Goal: Task Accomplishment & Management: Manage account settings

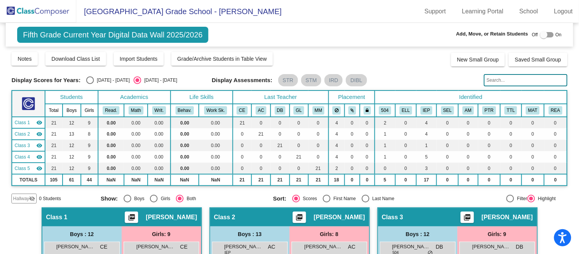
scroll to position [434, 0]
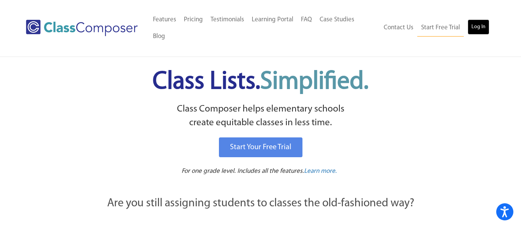
click at [470, 24] on link "Log In" at bounding box center [479, 26] width 22 height 15
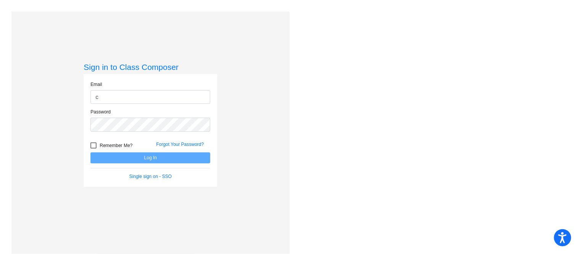
type input "[EMAIL_ADDRESS][DOMAIN_NAME]"
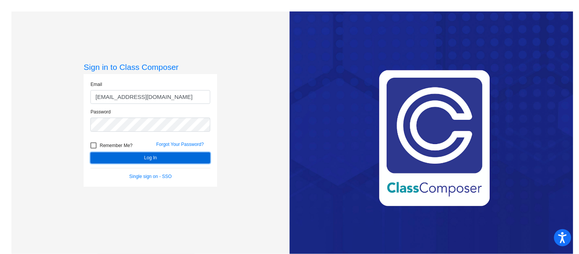
click at [159, 156] on button "Log In" at bounding box center [150, 157] width 120 height 11
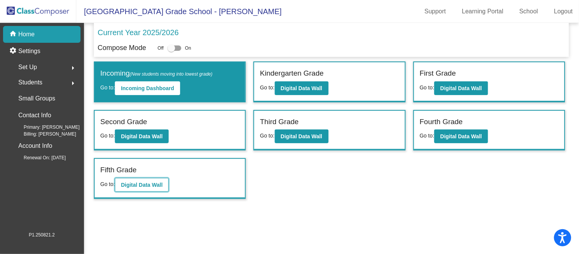
click at [156, 178] on button "Digital Data Wall" at bounding box center [142, 185] width 54 height 14
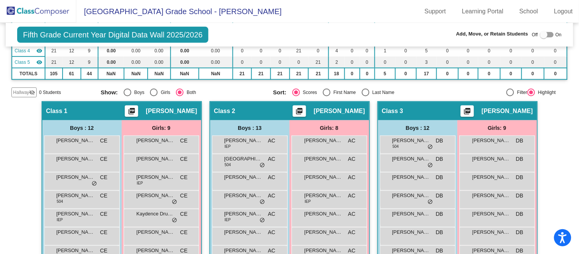
scroll to position [103, 0]
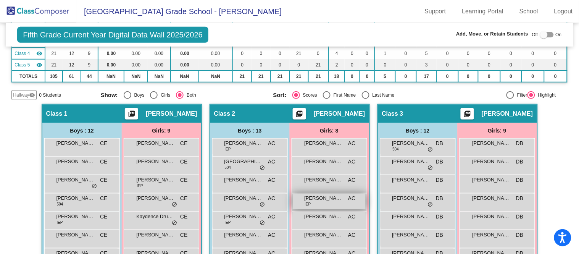
click at [309, 200] on span "[PERSON_NAME]" at bounding box center [323, 198] width 38 height 8
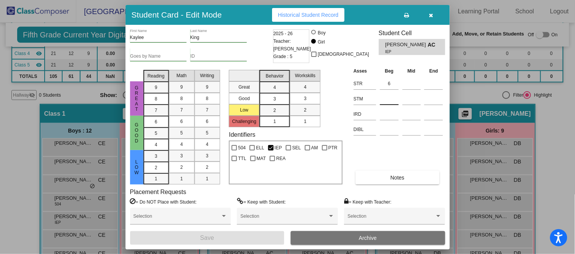
click at [393, 96] on input at bounding box center [389, 98] width 19 height 11
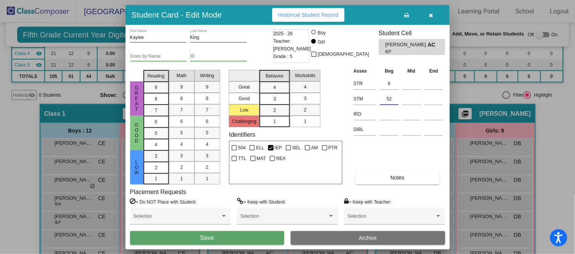
type input "52"
click at [254, 234] on button "Save" at bounding box center [207, 238] width 154 height 14
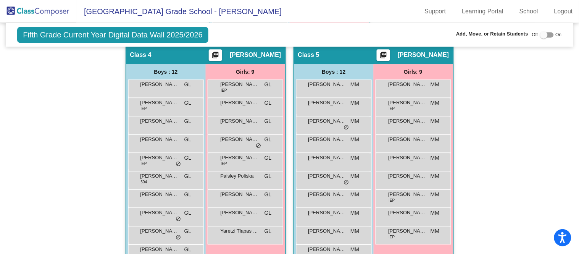
scroll to position [447, 0]
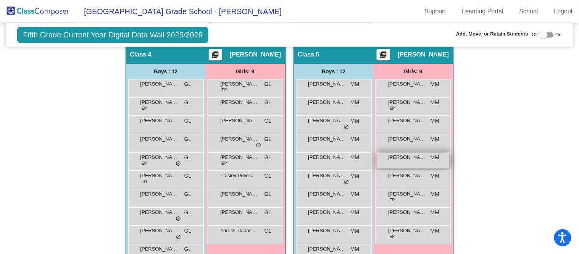
click at [430, 155] on span "MM" at bounding box center [434, 157] width 9 height 8
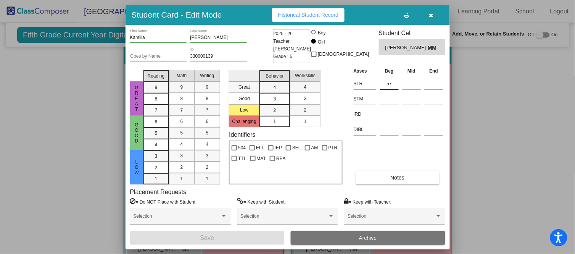
click at [59, 155] on div at bounding box center [287, 127] width 575 height 254
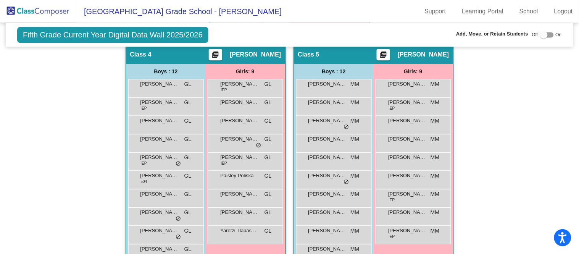
click at [57, 154] on div "Hallway - Hallway Class picture_as_pdf Add Student First Name Last Name Student…" at bounding box center [288, 35] width 555 height 551
click at [56, 153] on div "Hallway - Hallway Class picture_as_pdf Add Student First Name Last Name Student…" at bounding box center [288, 35] width 555 height 551
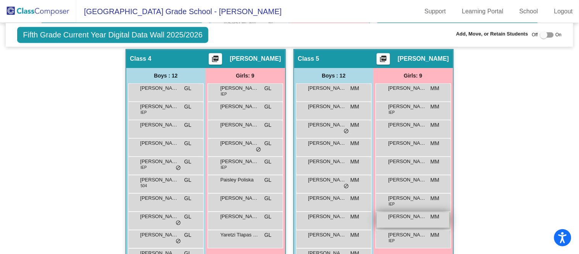
scroll to position [442, 0]
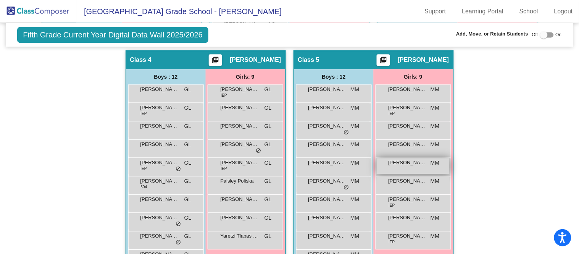
click at [398, 163] on span "[PERSON_NAME]" at bounding box center [407, 163] width 38 height 8
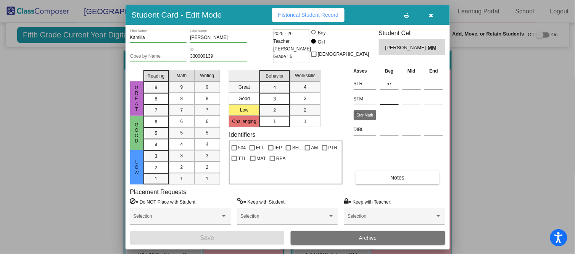
click at [386, 94] on input at bounding box center [389, 98] width 19 height 11
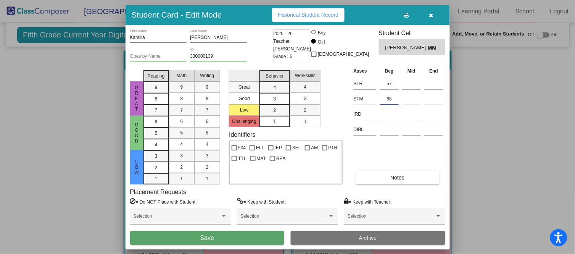
type input "68"
click at [246, 236] on button "Save" at bounding box center [207, 238] width 154 height 14
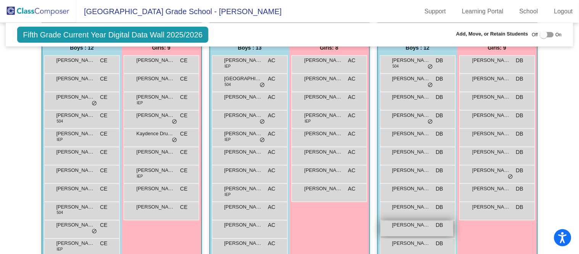
scroll to position [187, 0]
click at [409, 227] on div "[PERSON_NAME] DB lock do_not_disturb_alt" at bounding box center [416, 228] width 73 height 16
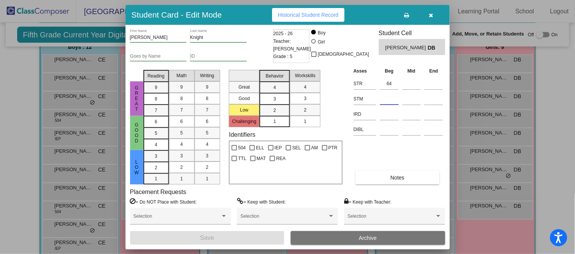
click at [398, 95] on input at bounding box center [389, 98] width 19 height 11
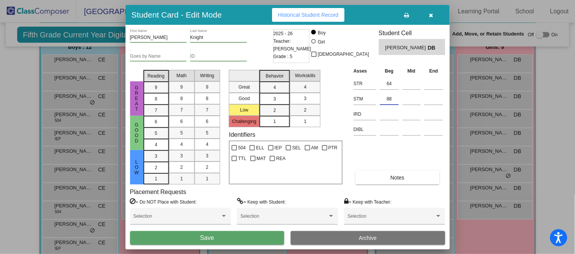
type input "88"
click at [211, 238] on span "Save" at bounding box center [207, 237] width 14 height 6
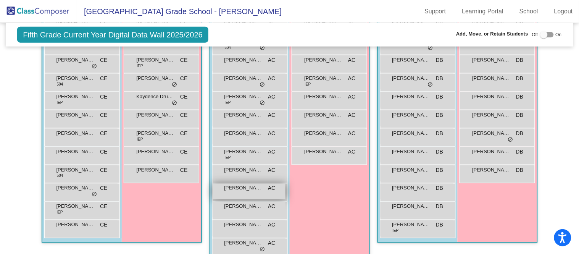
scroll to position [227, 0]
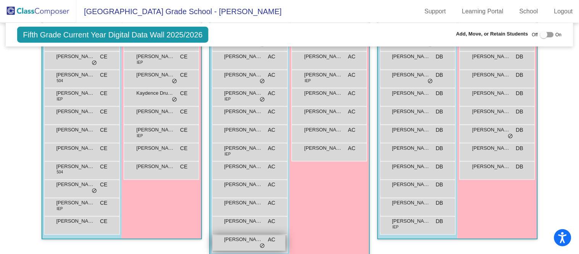
click at [248, 236] on span "[PERSON_NAME]" at bounding box center [243, 240] width 38 height 8
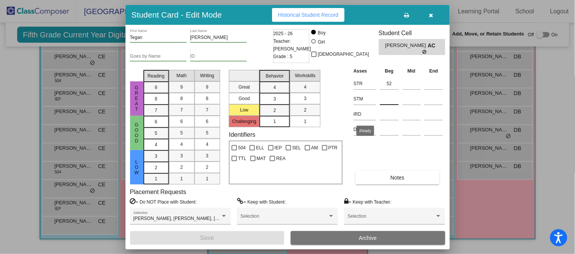
click at [392, 93] on input at bounding box center [389, 98] width 19 height 11
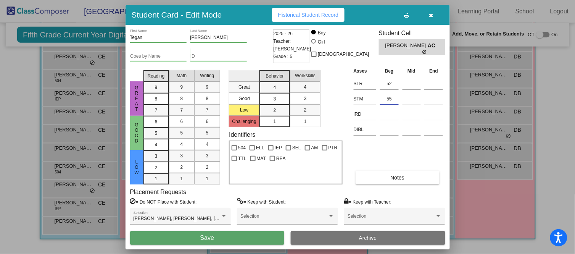
type input "55"
click at [275, 232] on button "Save" at bounding box center [207, 238] width 154 height 14
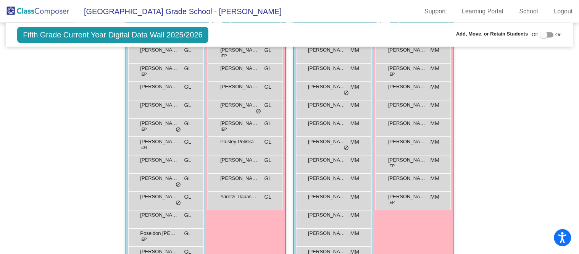
scroll to position [485, 0]
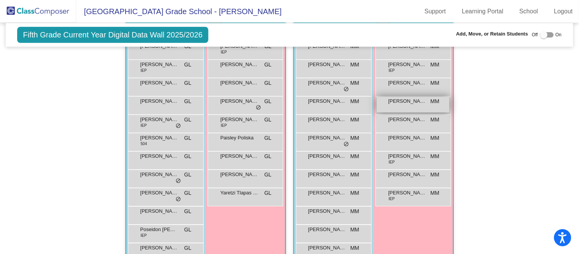
click at [415, 102] on span "[PERSON_NAME]" at bounding box center [407, 101] width 38 height 8
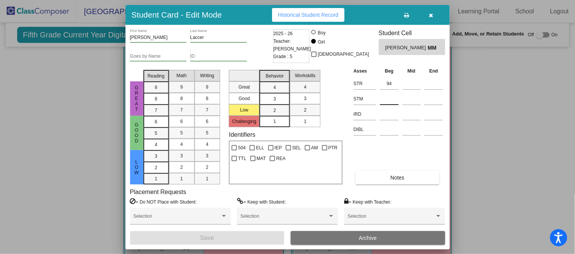
click at [391, 96] on input at bounding box center [389, 98] width 19 height 11
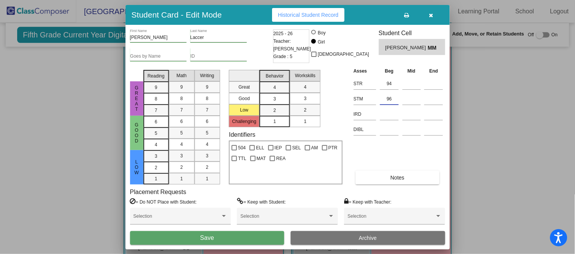
type input "96"
click at [237, 237] on button "Save" at bounding box center [207, 238] width 154 height 14
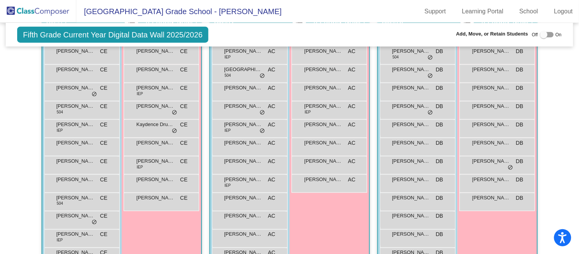
scroll to position [196, 0]
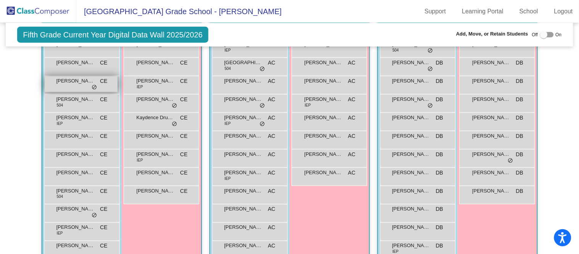
click at [78, 87] on div "[PERSON_NAME] CE lock do_not_disturb_alt" at bounding box center [81, 84] width 73 height 16
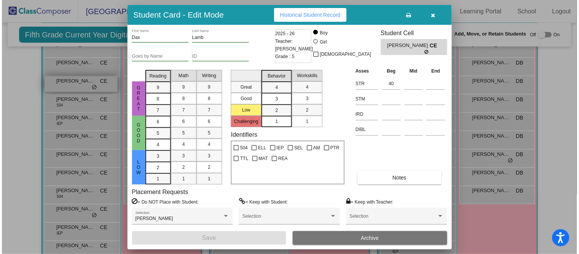
scroll to position [203, 0]
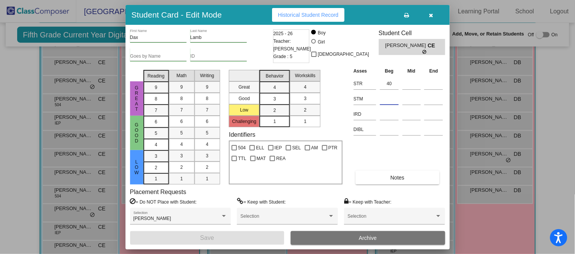
click at [395, 96] on input at bounding box center [389, 98] width 19 height 11
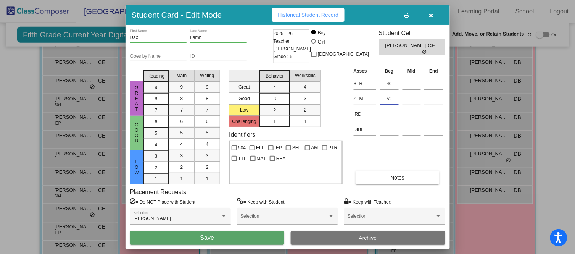
type input "52"
click at [244, 239] on button "Save" at bounding box center [207, 238] width 154 height 14
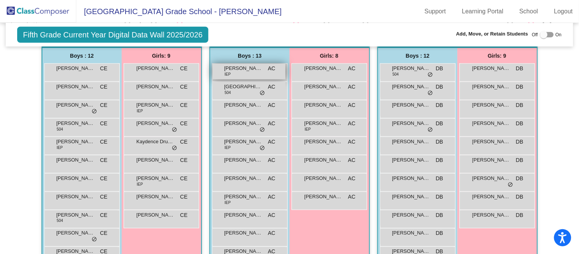
scroll to position [180, 0]
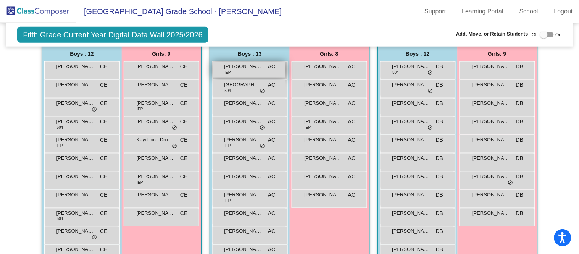
click at [237, 68] on span "[PERSON_NAME]" at bounding box center [243, 67] width 38 height 8
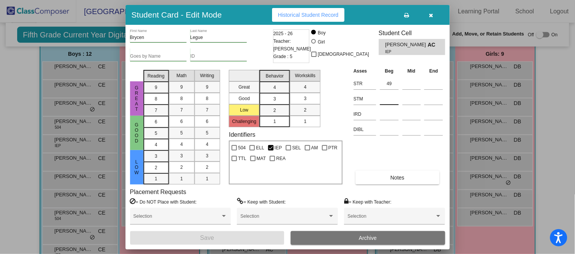
click at [394, 96] on input at bounding box center [389, 98] width 19 height 11
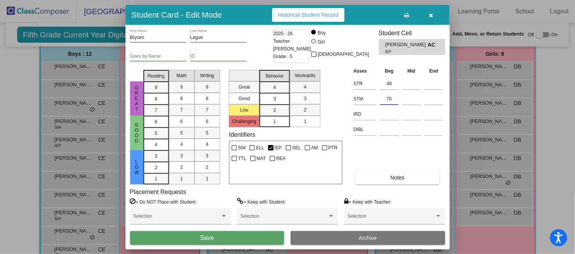
type input "70"
click at [249, 236] on button "Save" at bounding box center [207, 238] width 154 height 14
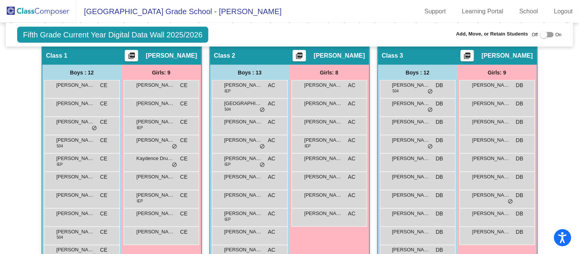
scroll to position [161, 0]
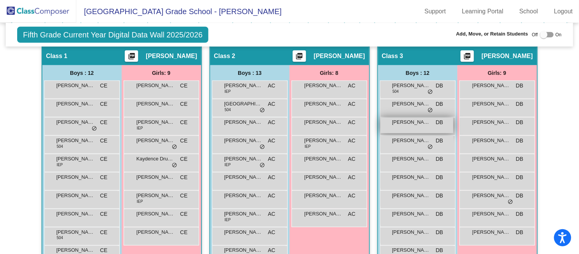
click at [432, 126] on div "[PERSON_NAME] DB lock do_not_disturb_alt" at bounding box center [416, 125] width 73 height 16
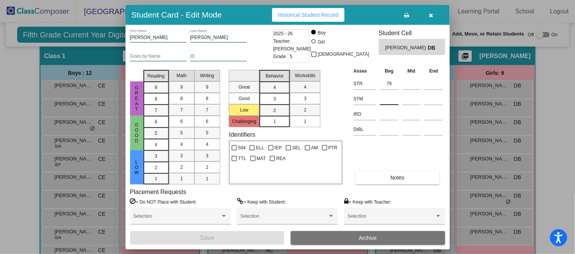
click at [390, 97] on input at bounding box center [389, 98] width 19 height 11
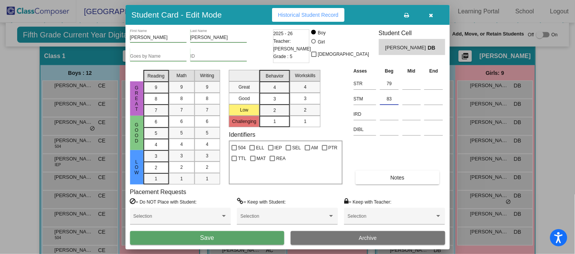
type input "83"
click at [265, 234] on button "Save" at bounding box center [207, 238] width 154 height 14
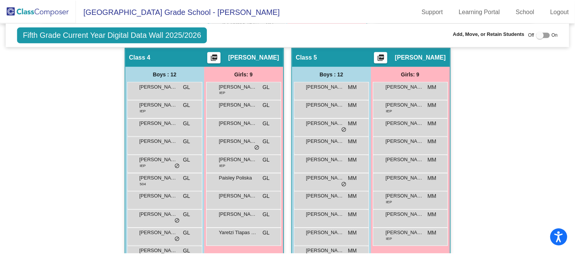
scroll to position [444, 0]
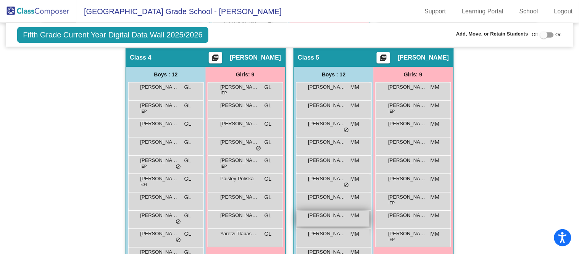
click at [330, 217] on div "[PERSON_NAME] MM lock do_not_disturb_alt" at bounding box center [332, 219] width 73 height 16
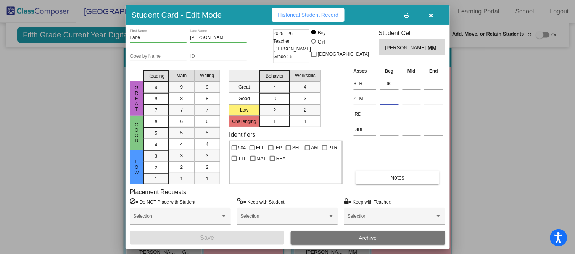
click at [394, 99] on input at bounding box center [389, 98] width 19 height 11
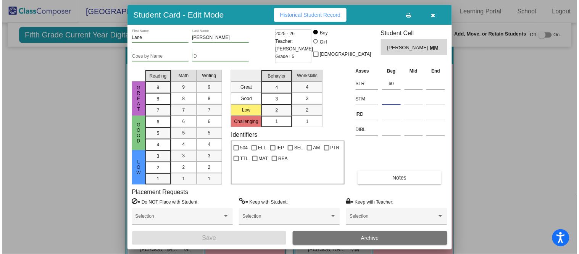
scroll to position [448, 0]
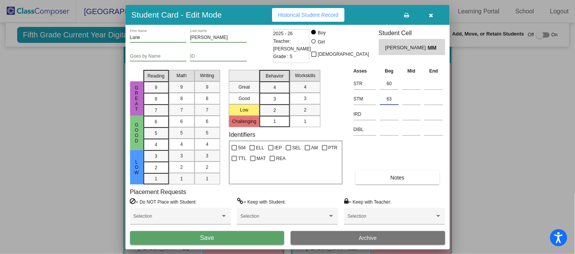
type input "63"
click at [253, 239] on button "Save" at bounding box center [207, 238] width 154 height 14
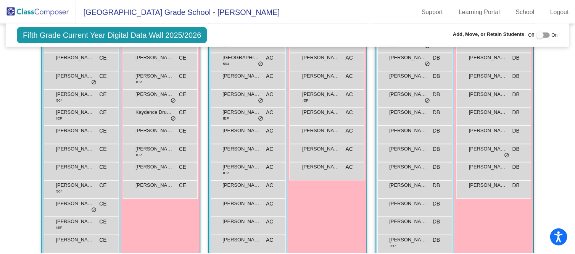
scroll to position [201, 0]
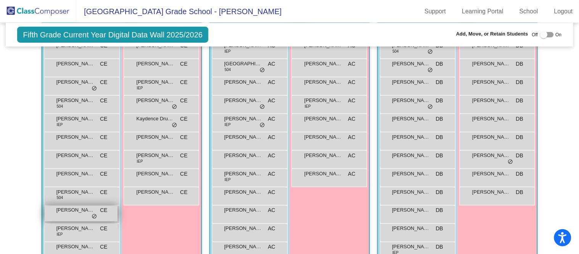
click at [102, 213] on div "[PERSON_NAME] CE lock do_not_disturb_alt" at bounding box center [81, 214] width 73 height 16
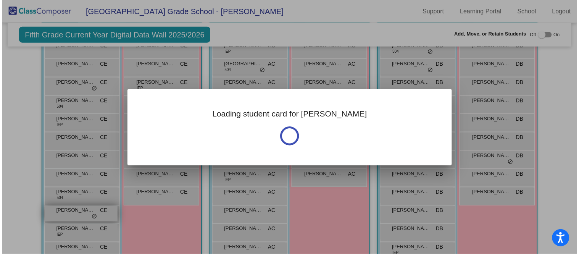
scroll to position [203, 0]
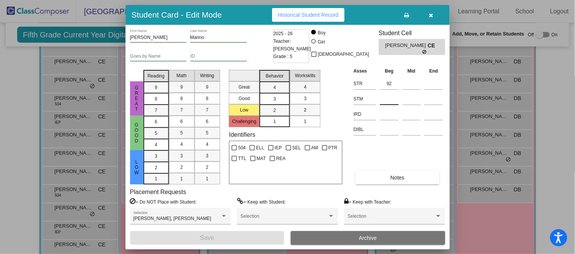
click at [385, 99] on input at bounding box center [389, 98] width 19 height 11
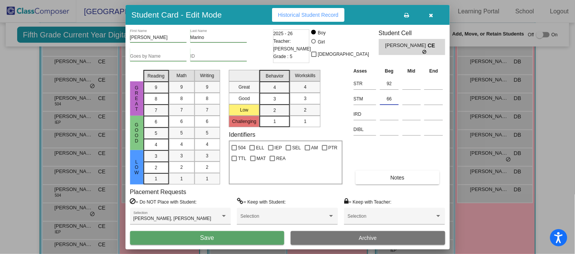
type input "66"
click at [219, 238] on button "Save" at bounding box center [207, 238] width 154 height 14
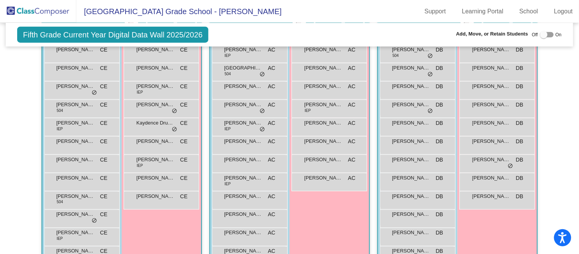
scroll to position [199, 0]
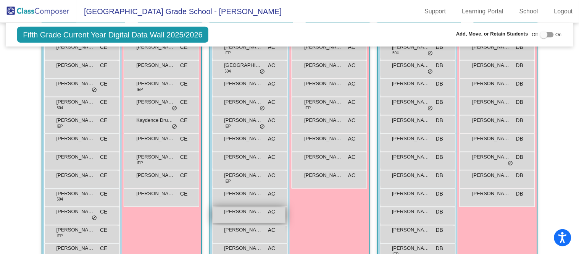
click at [252, 215] on div "[PERSON_NAME] AC lock do_not_disturb_alt" at bounding box center [248, 215] width 73 height 16
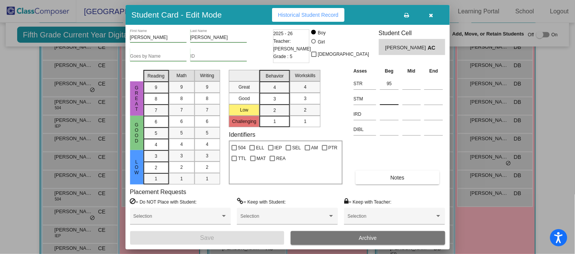
click at [389, 101] on input at bounding box center [389, 98] width 19 height 11
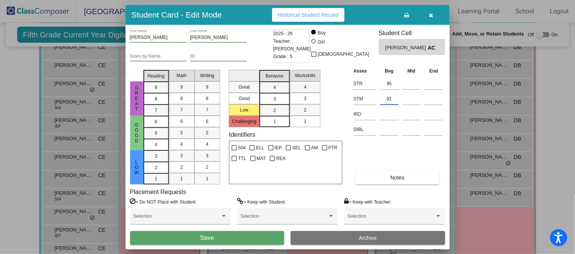
type input "91"
click at [249, 241] on button "Save" at bounding box center [207, 238] width 154 height 14
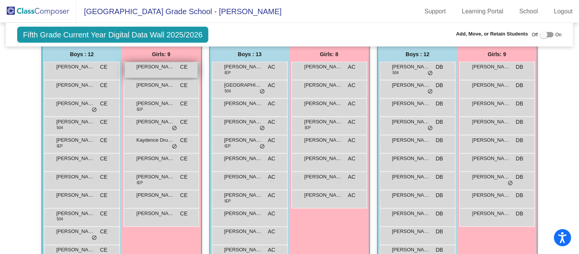
scroll to position [180, 0]
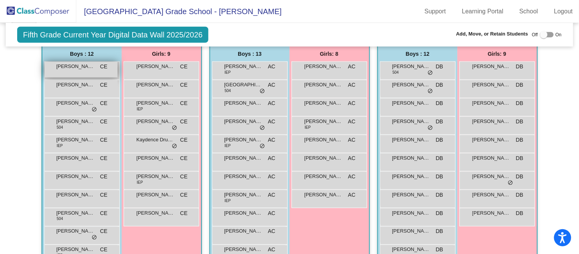
click at [101, 66] on span "CE" at bounding box center [103, 67] width 7 height 8
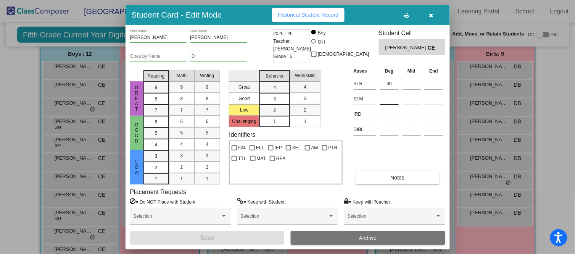
click at [386, 101] on input at bounding box center [389, 98] width 19 height 11
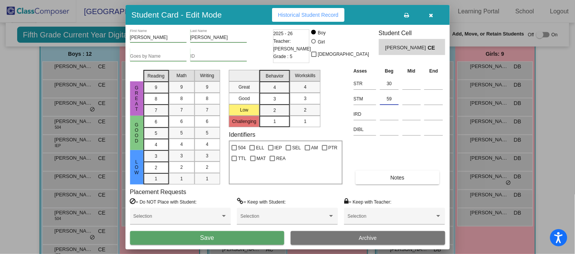
type input "59"
click at [227, 238] on button "Save" at bounding box center [207, 238] width 154 height 14
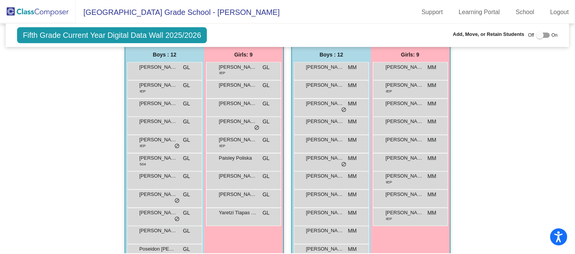
scroll to position [464, 0]
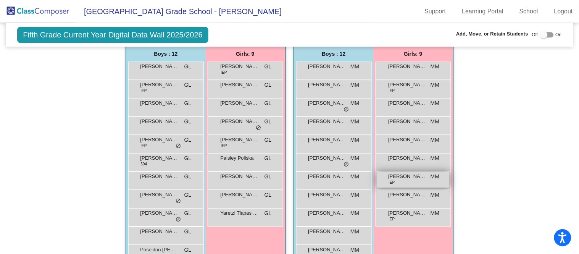
click at [428, 180] on div "[PERSON_NAME] IEP MM lock do_not_disturb_alt" at bounding box center [412, 180] width 73 height 16
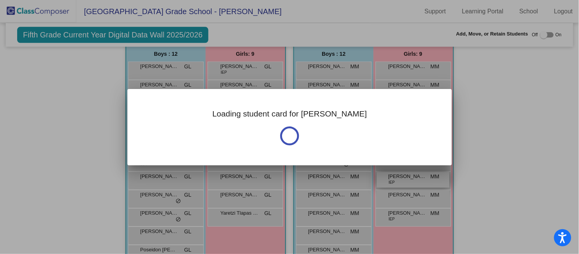
scroll to position [465, 0]
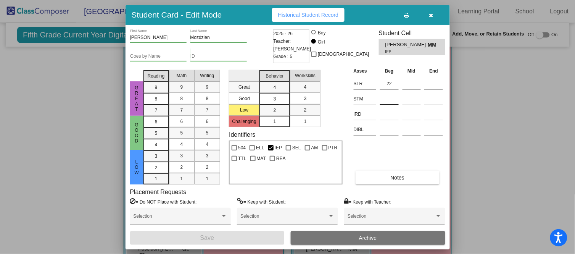
click at [386, 95] on input at bounding box center [389, 98] width 19 height 11
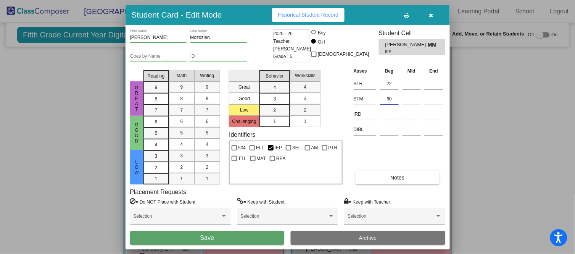
type input "60"
click at [239, 235] on button "Save" at bounding box center [207, 238] width 154 height 14
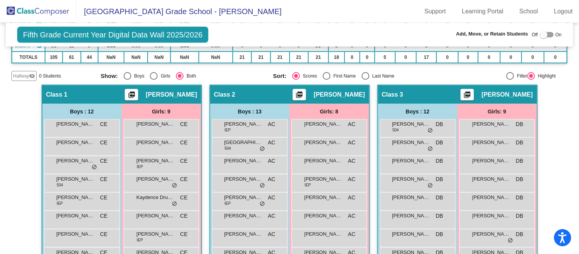
click at [0, 124] on mat-sidenav-content "Fifth Grade Current Year Digital Data Wall 2025/2026 Add, Move, or Retain Stude…" at bounding box center [289, 138] width 579 height 231
click at [0, 122] on mat-sidenav-content "Fifth Grade Current Year Digital Data Wall 2025/2026 Add, Move, or Retain Stude…" at bounding box center [289, 138] width 579 height 231
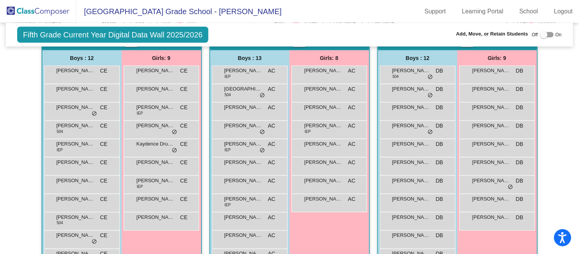
scroll to position [179, 0]
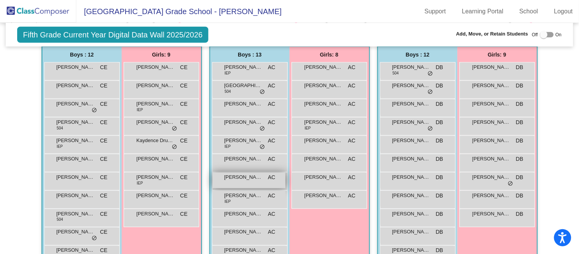
click at [255, 175] on span "[PERSON_NAME]" at bounding box center [243, 177] width 38 height 8
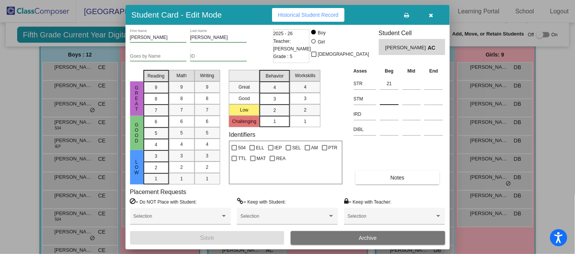
click at [388, 102] on input at bounding box center [389, 98] width 19 height 11
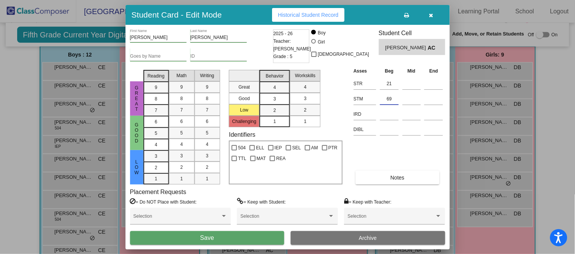
type input "69"
click at [256, 236] on button "Save" at bounding box center [207, 238] width 154 height 14
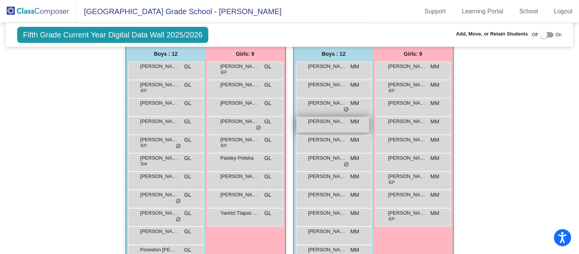
scroll to position [464, 0]
click at [324, 139] on span "[PERSON_NAME]" at bounding box center [327, 140] width 38 height 8
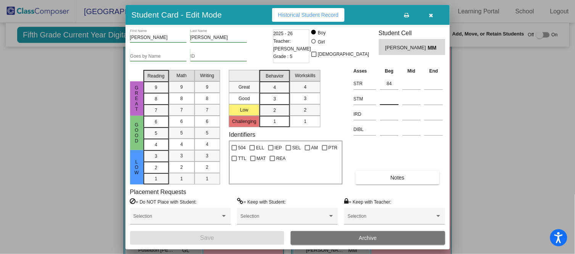
click at [386, 90] on div at bounding box center [389, 97] width 19 height 14
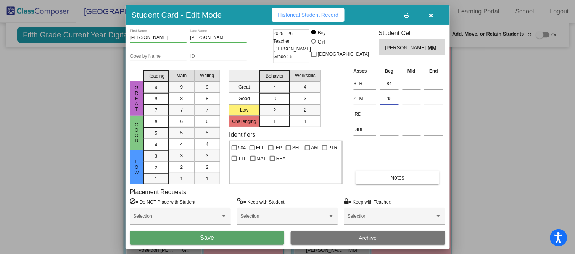
type input "98"
click at [247, 236] on button "Save" at bounding box center [207, 238] width 154 height 14
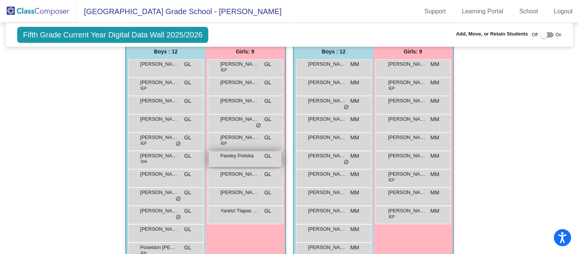
scroll to position [466, 0]
click at [248, 154] on span "Paisley Poliska" at bounding box center [239, 157] width 38 height 8
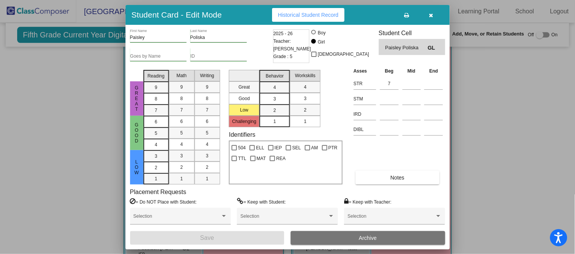
click at [388, 105] on td at bounding box center [389, 97] width 23 height 15
click at [389, 97] on input at bounding box center [389, 98] width 19 height 11
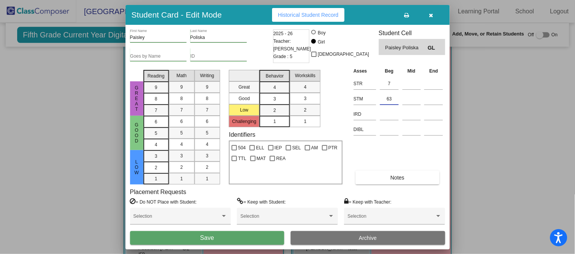
type input "63"
click at [250, 233] on button "Save" at bounding box center [207, 238] width 154 height 14
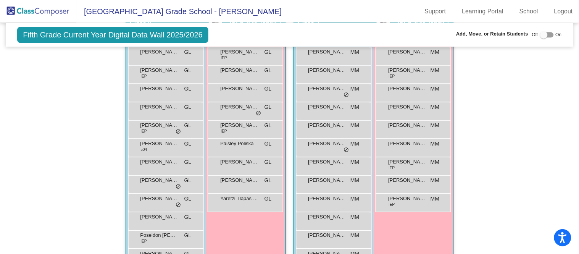
scroll to position [501, 0]
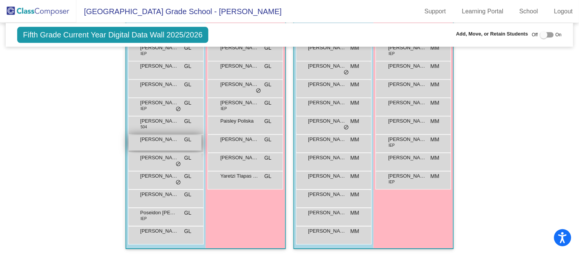
click at [177, 145] on div "[PERSON_NAME] [PERSON_NAME] lock do_not_disturb_alt" at bounding box center [165, 143] width 73 height 16
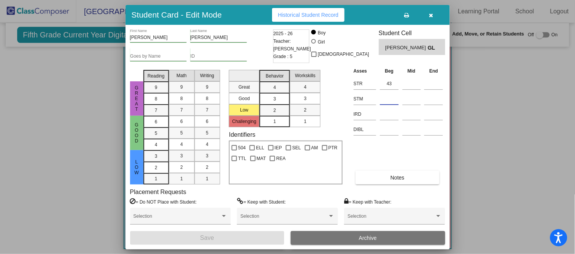
click at [383, 99] on input at bounding box center [389, 98] width 19 height 11
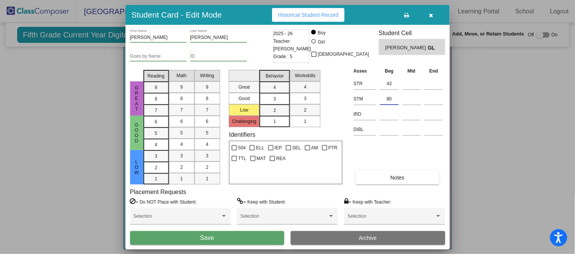
type input "80"
click at [223, 236] on button "Save" at bounding box center [207, 238] width 154 height 14
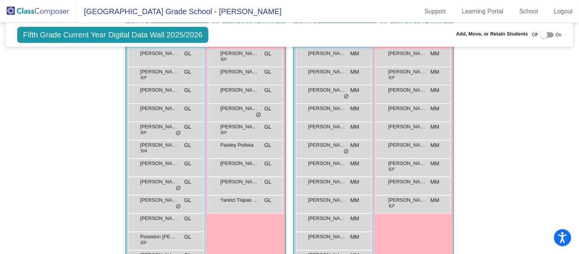
scroll to position [478, 0]
click at [332, 148] on div "[PERSON_NAME] MM lock do_not_disturb_alt" at bounding box center [332, 148] width 73 height 16
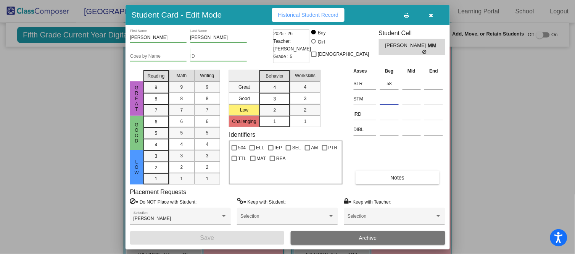
click at [383, 100] on input at bounding box center [389, 98] width 19 height 11
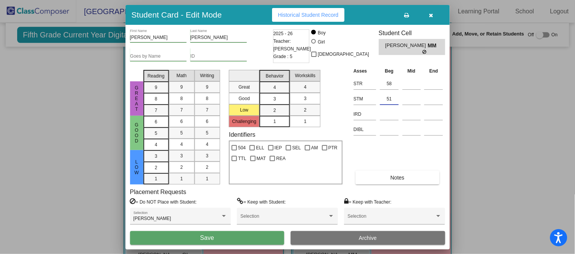
type input "51"
click at [276, 237] on button "Save" at bounding box center [207, 238] width 154 height 14
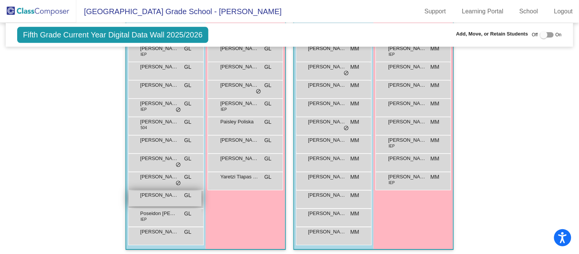
scroll to position [501, 0]
click at [162, 201] on div "[PERSON_NAME] GL lock do_not_disturb_alt" at bounding box center [165, 198] width 73 height 16
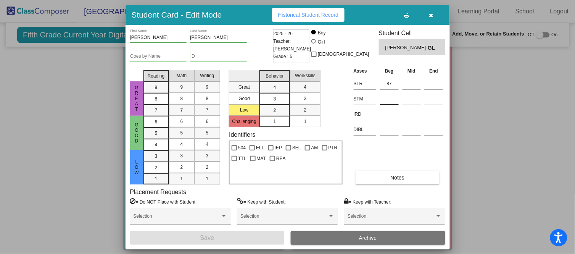
click at [397, 98] on input at bounding box center [389, 98] width 19 height 11
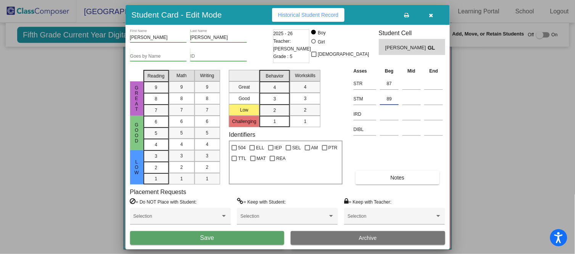
type input "89"
click at [258, 237] on button "Save" at bounding box center [207, 238] width 154 height 14
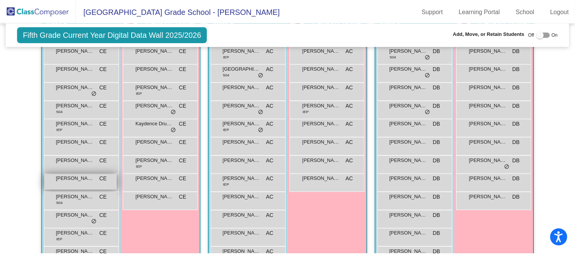
scroll to position [195, 0]
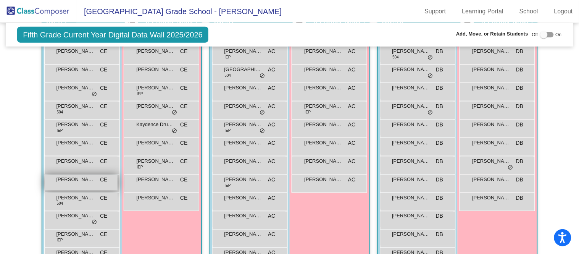
click at [86, 183] on div "[PERSON_NAME] CE lock do_not_disturb_alt" at bounding box center [81, 183] width 73 height 16
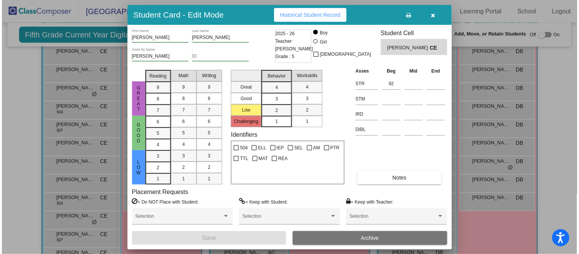
scroll to position [191, 0]
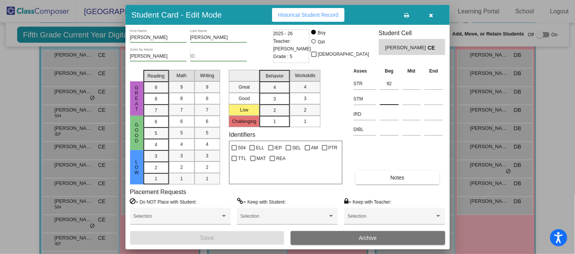
click at [389, 97] on input at bounding box center [389, 98] width 19 height 11
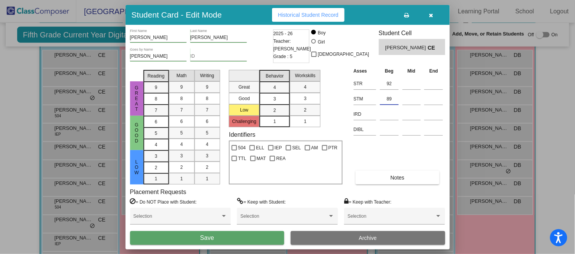
type input "89"
click at [240, 238] on button "Save" at bounding box center [207, 238] width 154 height 14
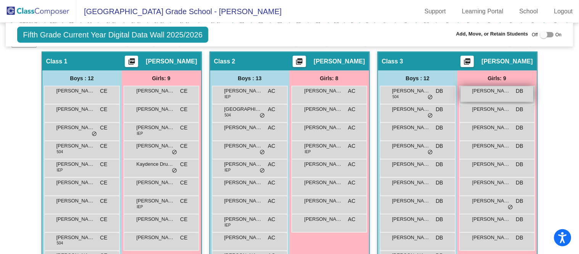
scroll to position [155, 0]
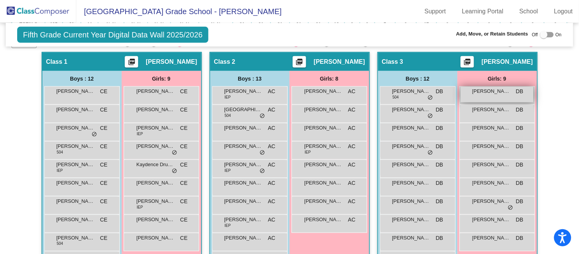
click at [502, 94] on div "[PERSON_NAME] DB lock do_not_disturb_alt" at bounding box center [496, 95] width 73 height 16
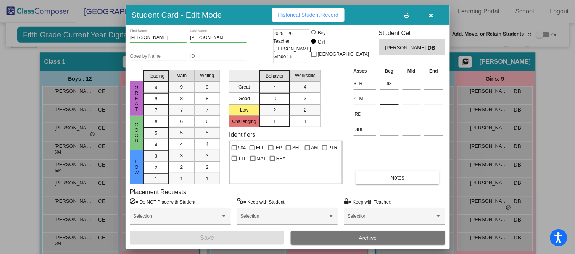
click at [393, 98] on input at bounding box center [389, 98] width 19 height 11
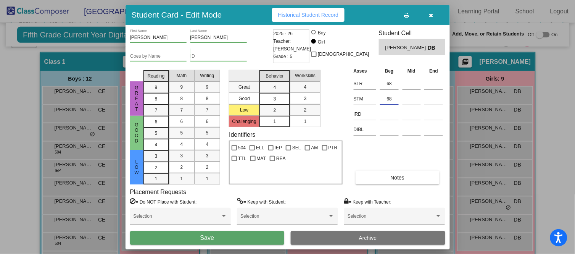
type input "68"
click at [257, 232] on button "Save" at bounding box center [207, 238] width 154 height 14
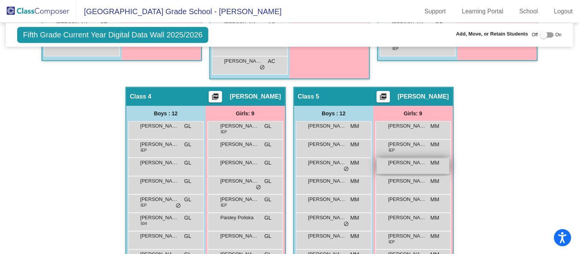
click at [397, 161] on span "[PERSON_NAME]" at bounding box center [407, 163] width 38 height 8
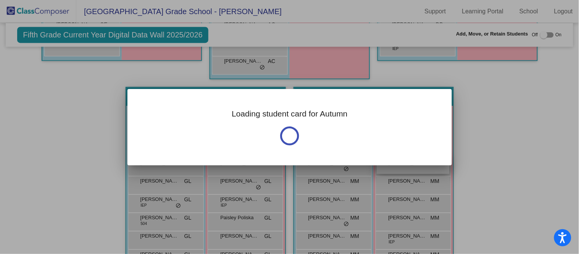
scroll to position [404, 0]
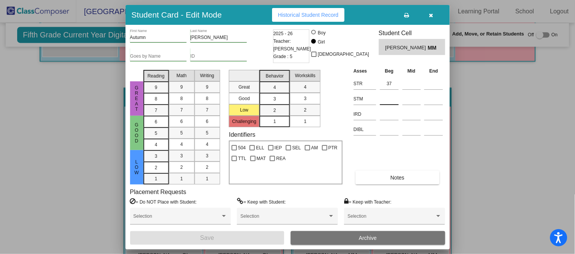
click at [389, 93] on input at bounding box center [389, 98] width 19 height 11
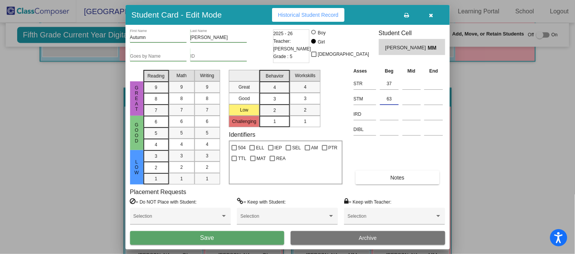
type input "63"
click at [247, 238] on button "Save" at bounding box center [207, 238] width 154 height 14
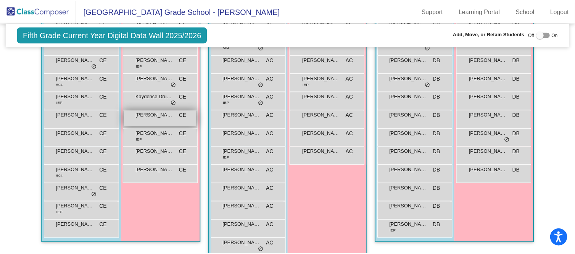
scroll to position [223, 0]
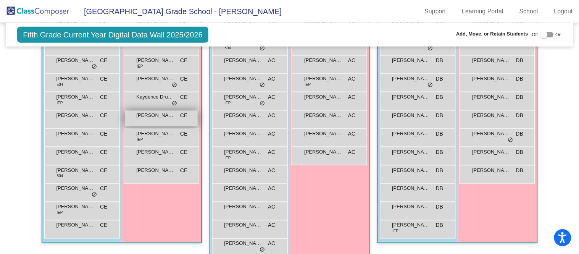
click at [169, 120] on div "[PERSON_NAME] [PERSON_NAME] lock do_not_disturb_alt" at bounding box center [161, 119] width 73 height 16
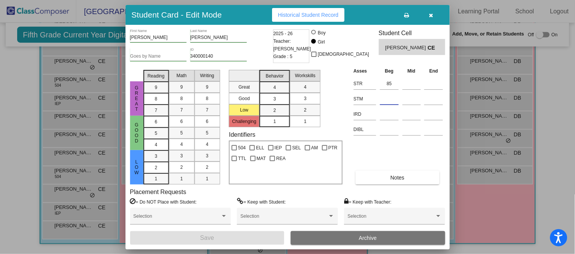
click at [398, 97] on input at bounding box center [389, 98] width 19 height 11
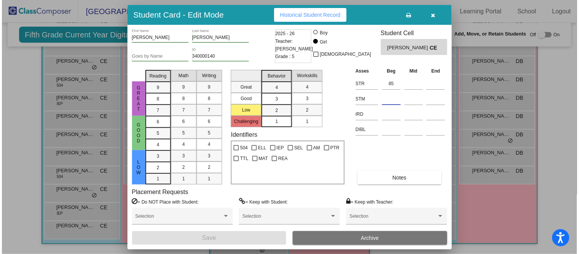
scroll to position [223, 0]
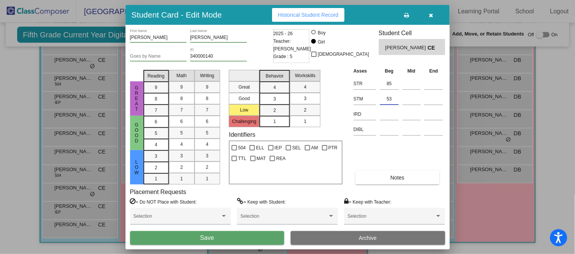
type input "53"
click at [241, 237] on button "Save" at bounding box center [207, 238] width 154 height 14
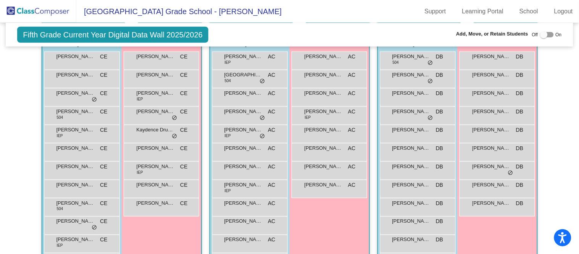
scroll to position [189, 0]
click at [414, 133] on div "[PERSON_NAME] DB lock do_not_disturb_alt" at bounding box center [416, 134] width 73 height 16
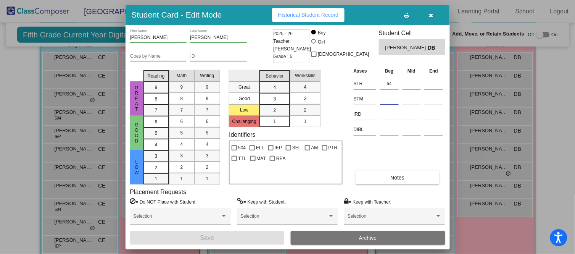
click at [385, 94] on input at bounding box center [389, 98] width 19 height 11
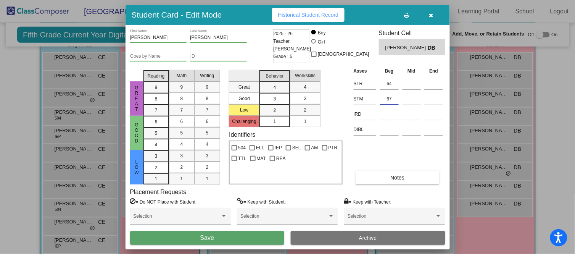
type input "67"
click at [271, 240] on button "Save" at bounding box center [207, 238] width 154 height 14
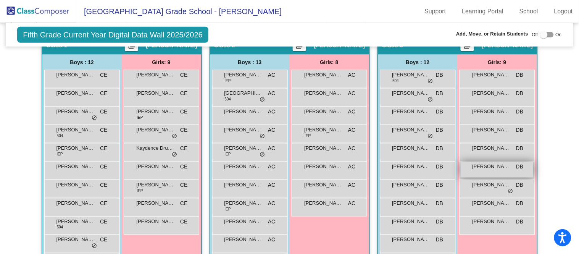
scroll to position [172, 0]
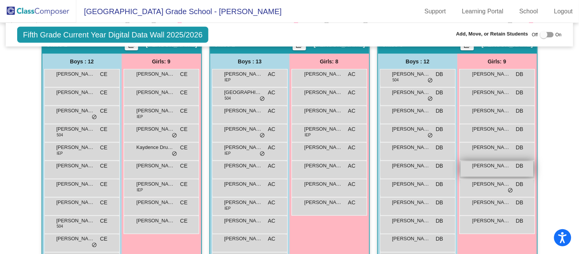
click at [500, 172] on div "[PERSON_NAME] DB lock do_not_disturb_alt" at bounding box center [496, 169] width 73 height 16
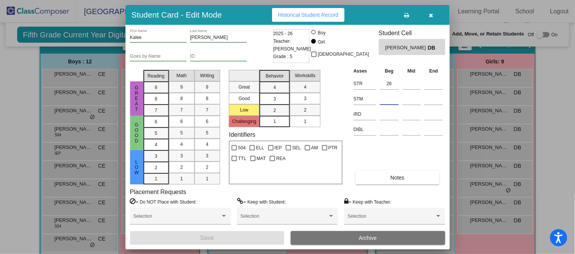
click at [391, 101] on input at bounding box center [389, 98] width 19 height 11
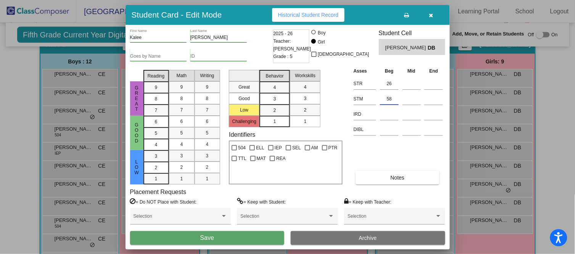
type input "58"
click at [220, 236] on button "Save" at bounding box center [207, 238] width 154 height 14
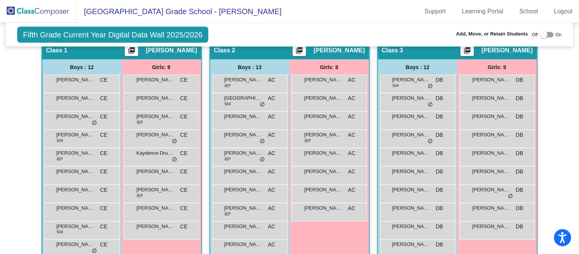
scroll to position [188, 0]
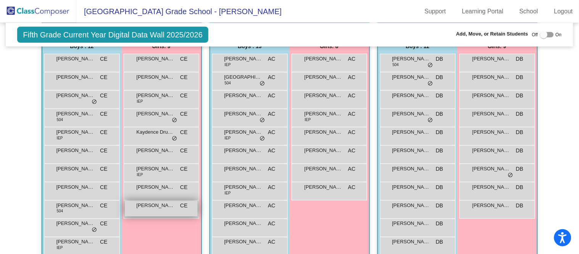
click at [156, 205] on span "[PERSON_NAME]" at bounding box center [156, 205] width 38 height 8
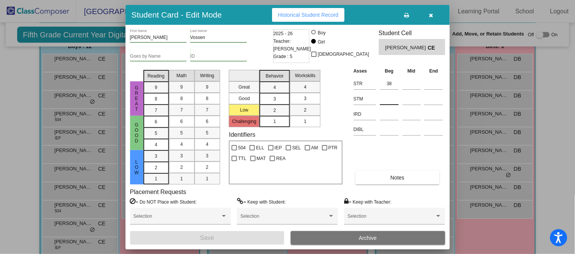
click at [389, 98] on input at bounding box center [389, 98] width 19 height 11
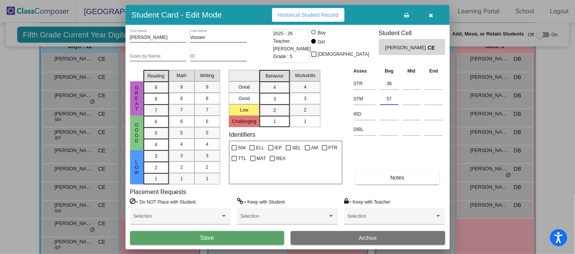
type input "57"
click at [213, 240] on span "Save" at bounding box center [207, 237] width 14 height 6
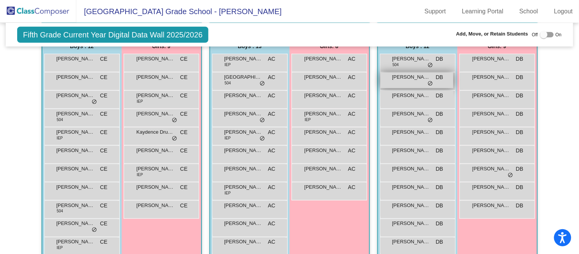
click at [413, 81] on div "[PERSON_NAME] DB lock do_not_disturb_alt" at bounding box center [416, 80] width 73 height 16
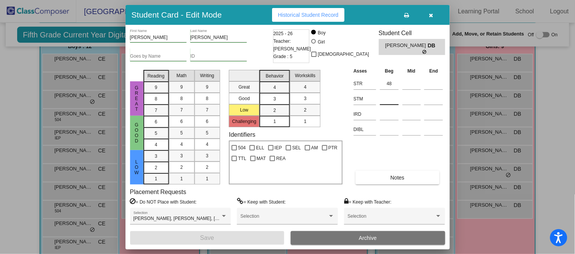
click at [396, 96] on input at bounding box center [389, 98] width 19 height 11
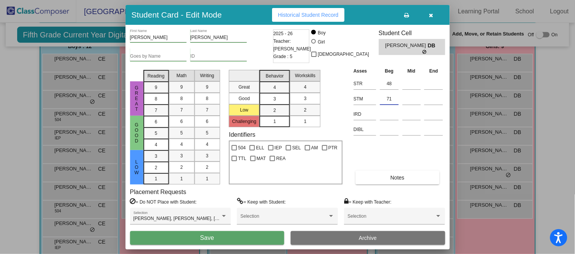
type input "71"
click at [253, 237] on button "Save" at bounding box center [207, 238] width 154 height 14
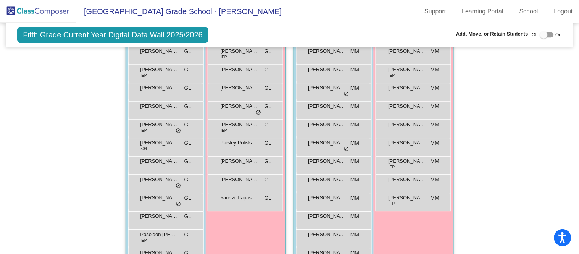
scroll to position [501, 0]
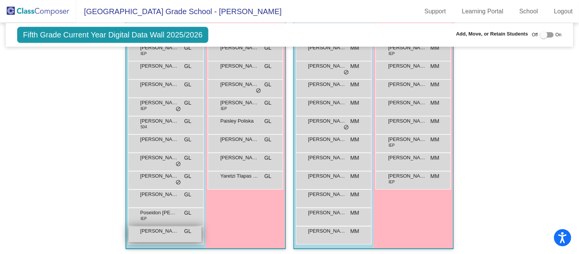
click at [167, 234] on div "[PERSON_NAME] "[PERSON_NAME]" [PERSON_NAME] lock do_not_disturb_alt" at bounding box center [165, 234] width 73 height 16
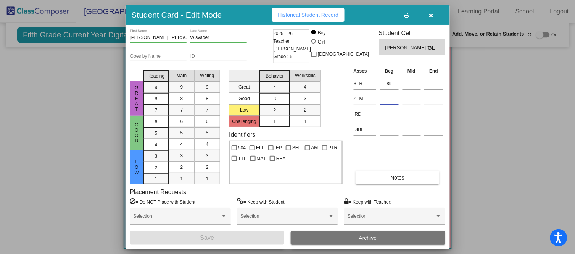
click at [391, 98] on input at bounding box center [389, 98] width 19 height 11
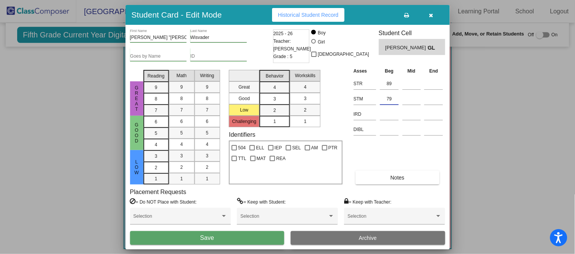
type input "79"
click at [239, 235] on button "Save" at bounding box center [207, 238] width 154 height 14
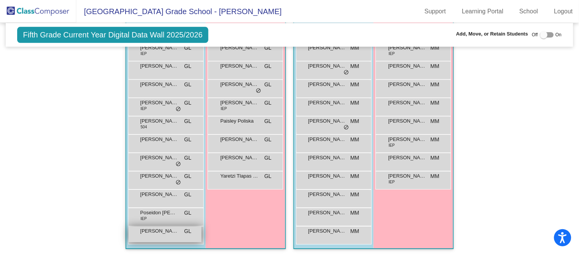
click at [174, 232] on div "[PERSON_NAME] "[PERSON_NAME]" [PERSON_NAME] lock do_not_disturb_alt" at bounding box center [165, 234] width 73 height 16
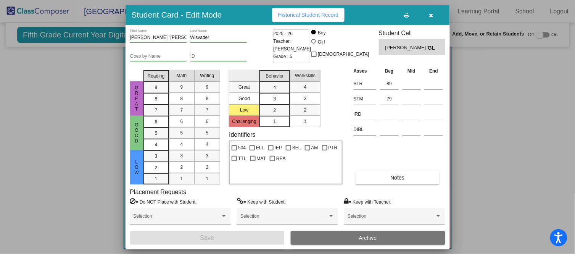
click at [431, 13] on icon "button" at bounding box center [431, 15] width 4 height 5
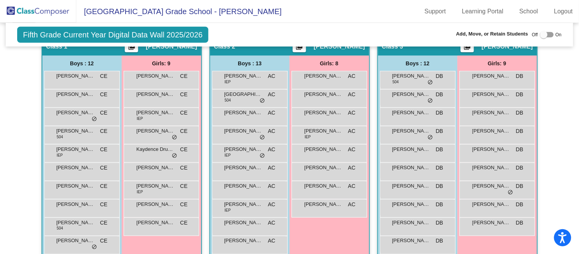
scroll to position [169, 0]
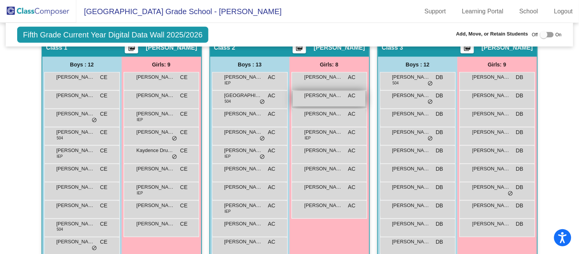
click at [331, 97] on span "[PERSON_NAME]" at bounding box center [323, 96] width 38 height 8
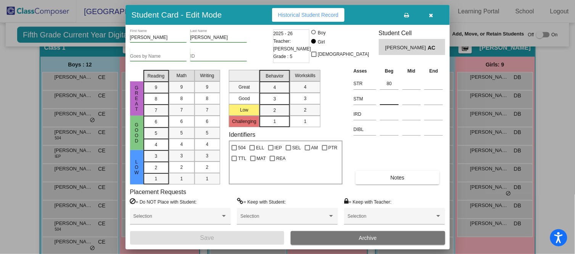
click at [389, 100] on input at bounding box center [389, 98] width 19 height 11
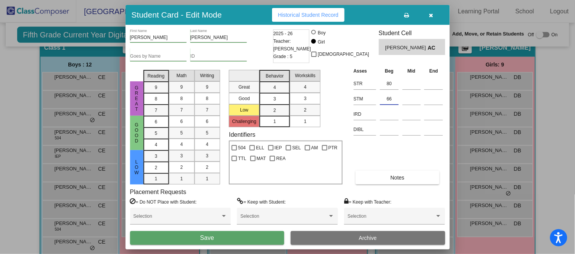
type input "66"
click at [259, 240] on button "Save" at bounding box center [207, 238] width 154 height 14
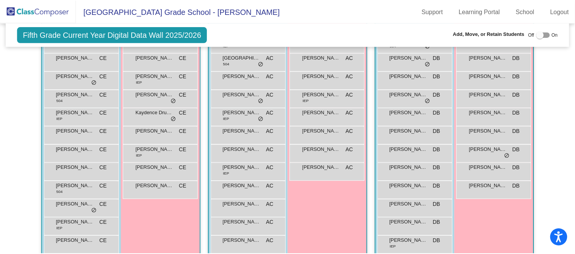
scroll to position [206, 0]
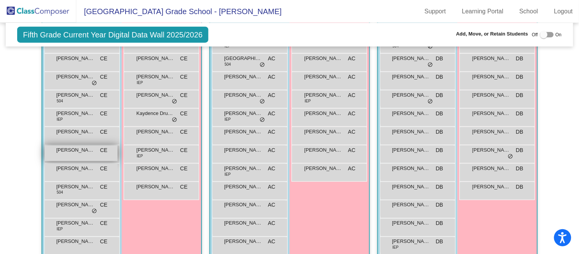
click at [85, 155] on div "[PERSON_NAME] CE lock do_not_disturb_alt" at bounding box center [81, 153] width 73 height 16
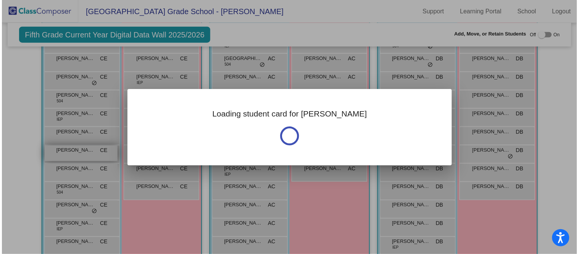
scroll to position [206, 0]
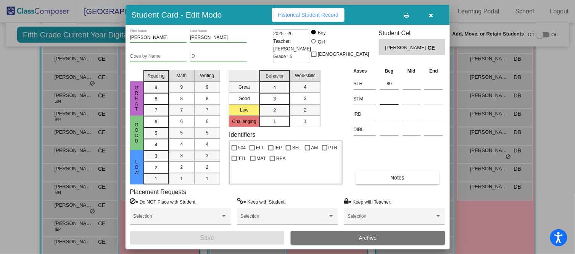
click at [388, 96] on input at bounding box center [389, 98] width 19 height 11
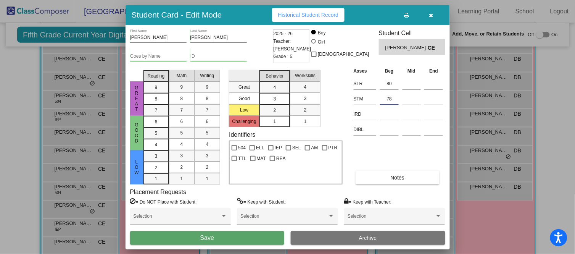
type input "78"
click at [248, 239] on button "Save" at bounding box center [207, 238] width 154 height 14
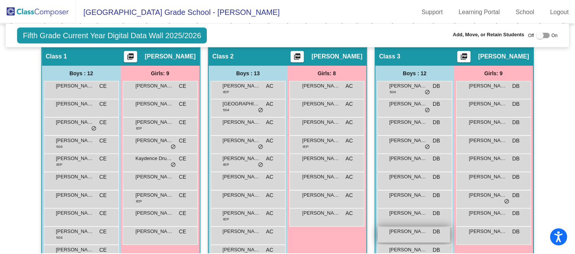
scroll to position [174, 0]
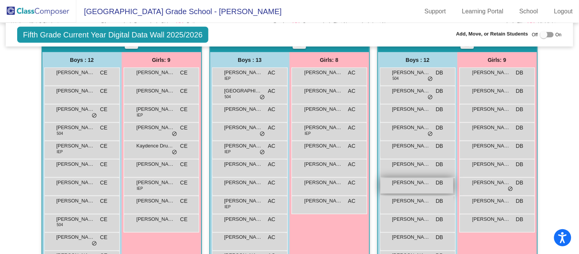
click at [416, 187] on div "[PERSON_NAME] DB lock do_not_disturb_alt" at bounding box center [416, 186] width 73 height 16
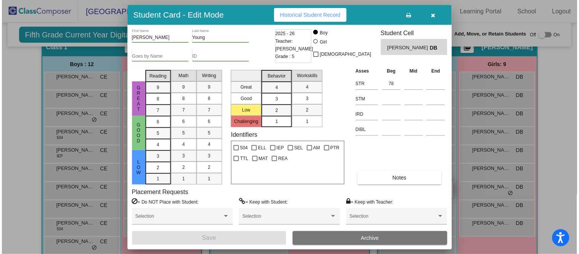
scroll to position [169, 0]
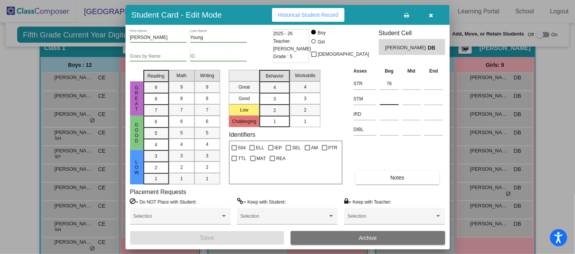
click at [390, 101] on input at bounding box center [389, 98] width 19 height 11
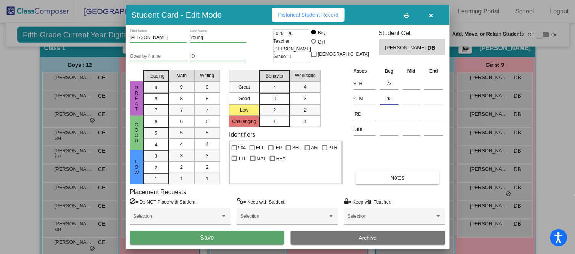
type input "98"
click at [197, 239] on button "Save" at bounding box center [207, 238] width 154 height 14
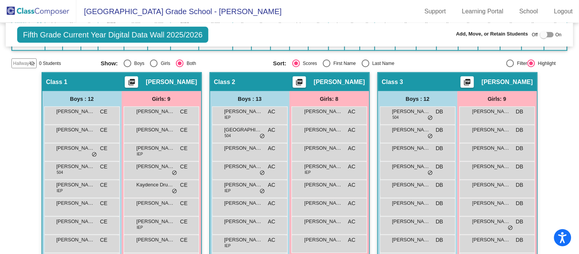
scroll to position [135, 0]
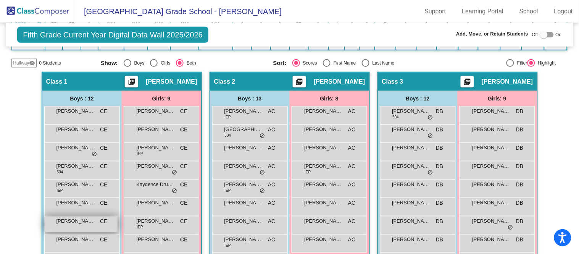
click at [46, 216] on div "[PERSON_NAME] CE lock do_not_disturb_alt" at bounding box center [81, 224] width 73 height 16
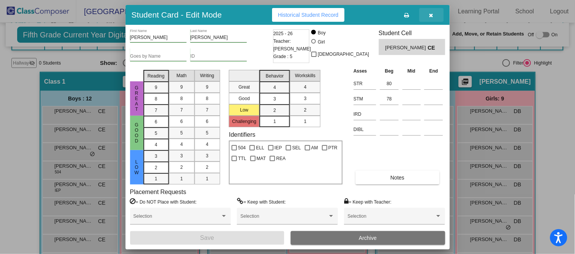
click at [429, 13] on icon "button" at bounding box center [431, 15] width 4 height 5
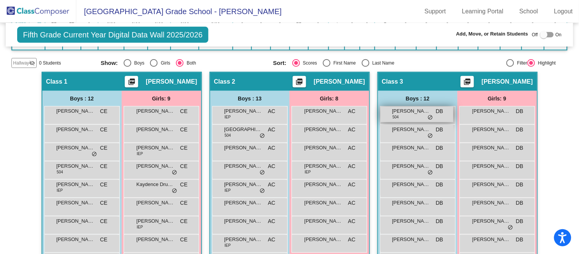
click at [411, 107] on span "[PERSON_NAME]" at bounding box center [411, 111] width 38 height 8
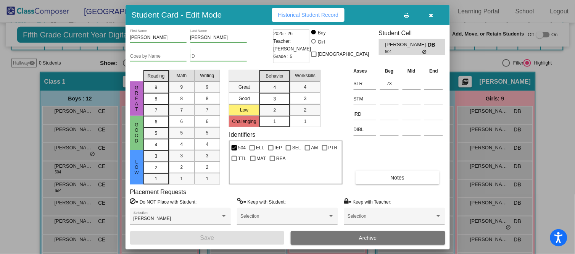
click at [391, 89] on div "73" at bounding box center [389, 83] width 19 height 14
click at [391, 93] on input at bounding box center [389, 98] width 19 height 11
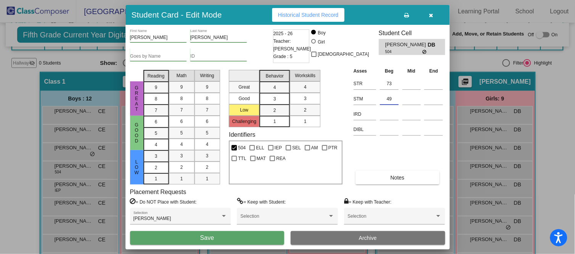
type input "49"
click at [247, 236] on button "Save" at bounding box center [207, 238] width 154 height 14
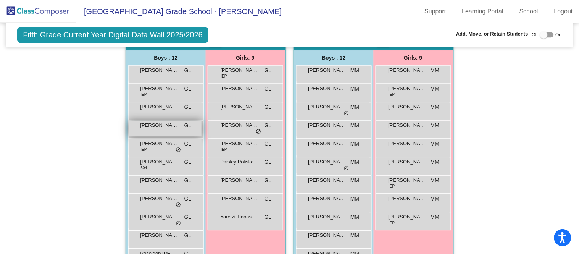
scroll to position [460, 0]
click at [149, 124] on span "[PERSON_NAME]" at bounding box center [159, 126] width 38 height 8
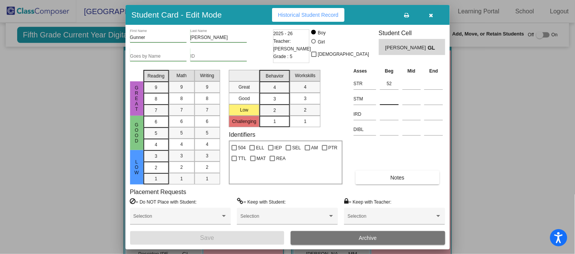
click at [387, 96] on input at bounding box center [389, 98] width 19 height 11
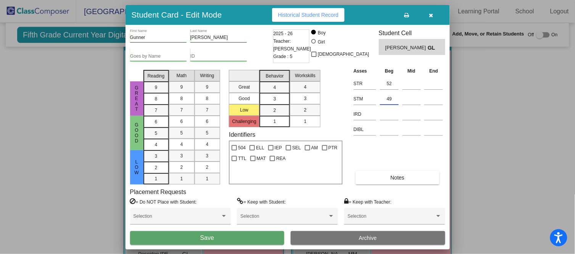
type input "49"
click at [237, 236] on button "Save" at bounding box center [207, 238] width 154 height 14
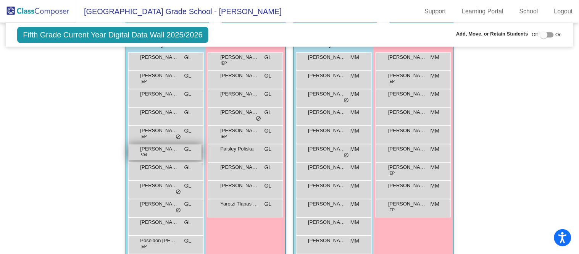
click at [179, 149] on div "[PERSON_NAME] 504 GL lock do_not_disturb_alt" at bounding box center [165, 152] width 73 height 16
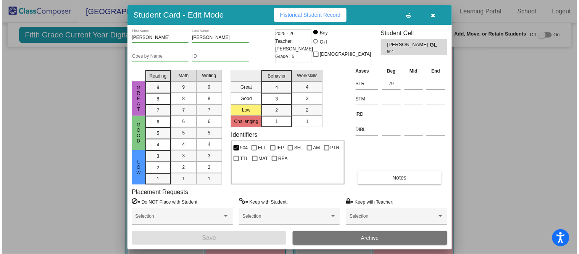
scroll to position [477, 0]
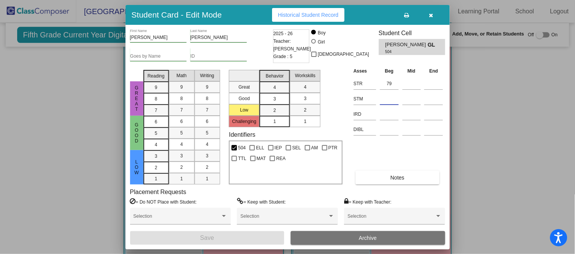
click at [384, 102] on input at bounding box center [389, 98] width 19 height 11
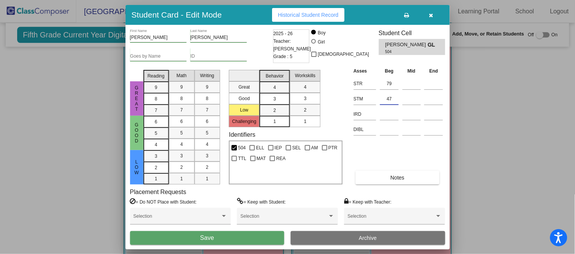
type input "47"
click at [256, 234] on button "Save" at bounding box center [207, 238] width 154 height 14
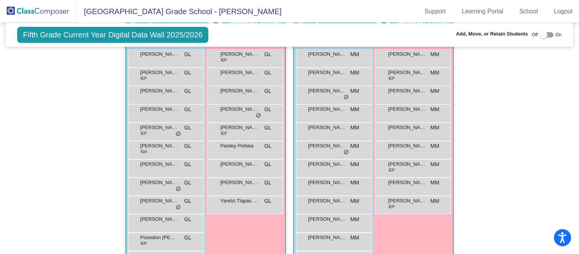
scroll to position [501, 0]
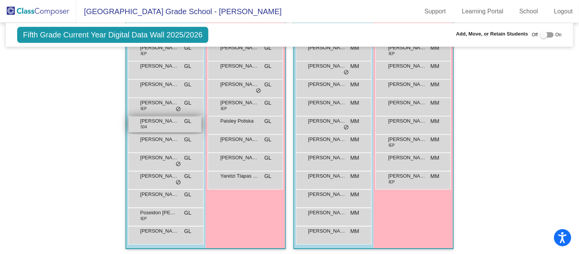
click at [153, 123] on div "[PERSON_NAME] 504 GL lock do_not_disturb_alt" at bounding box center [165, 124] width 73 height 16
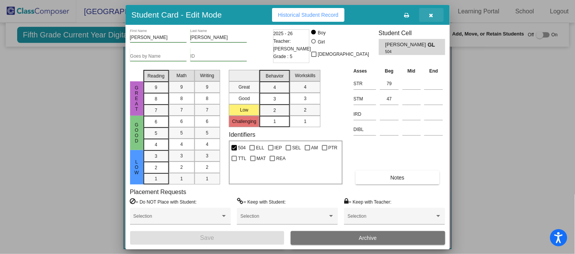
click at [433, 15] on icon "button" at bounding box center [431, 15] width 4 height 5
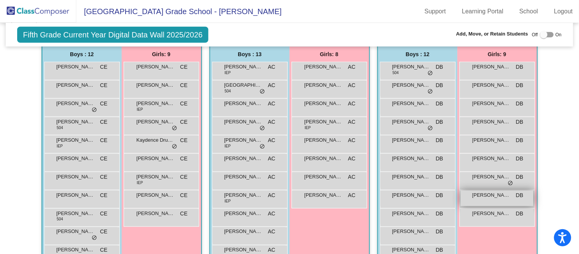
scroll to position [180, 0]
click at [489, 197] on div "[PERSON_NAME] DB lock do_not_disturb_alt" at bounding box center [496, 198] width 73 height 16
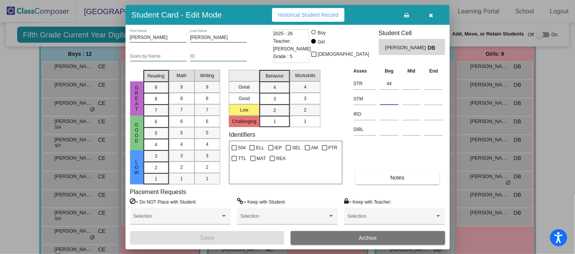
click at [380, 97] on input at bounding box center [389, 98] width 19 height 11
click at [387, 97] on input at bounding box center [389, 98] width 19 height 11
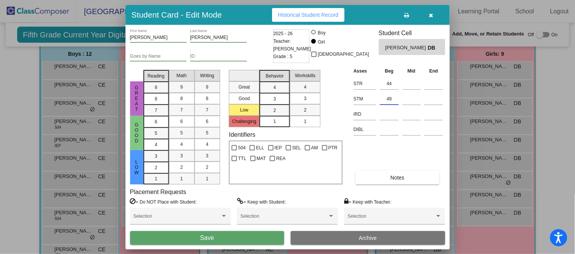
type input "49"
click at [167, 233] on button "Save" at bounding box center [207, 238] width 154 height 14
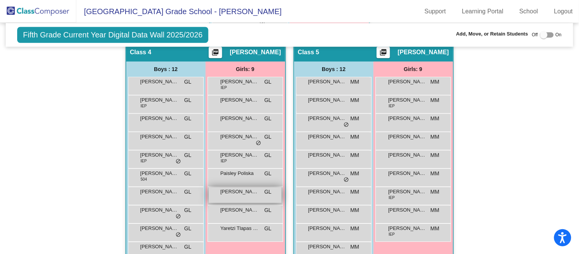
click at [230, 188] on span "[PERSON_NAME]" at bounding box center [239, 192] width 38 height 8
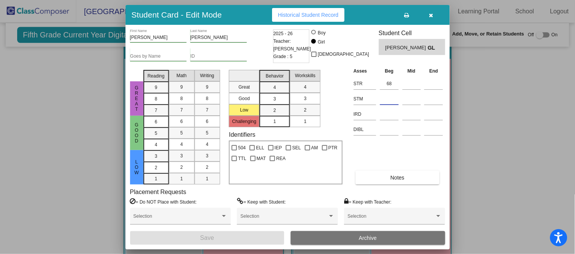
click at [386, 95] on input at bounding box center [389, 98] width 19 height 11
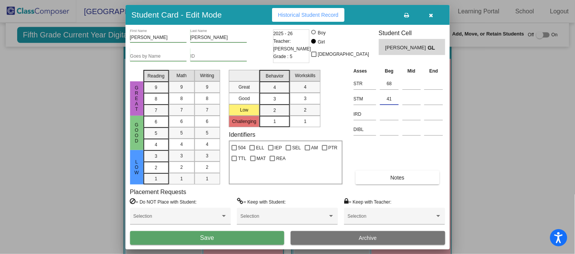
type input "41"
click at [265, 236] on button "Save" at bounding box center [207, 238] width 154 height 14
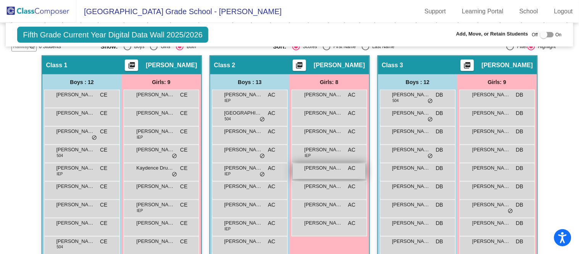
scroll to position [153, 0]
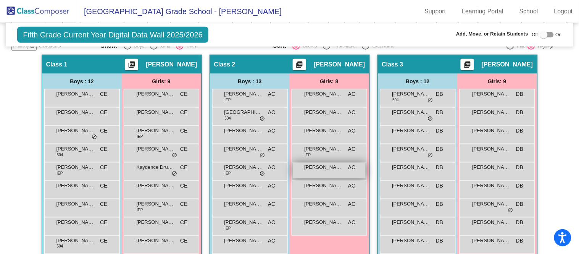
click at [309, 166] on span "[PERSON_NAME]" at bounding box center [323, 167] width 38 height 8
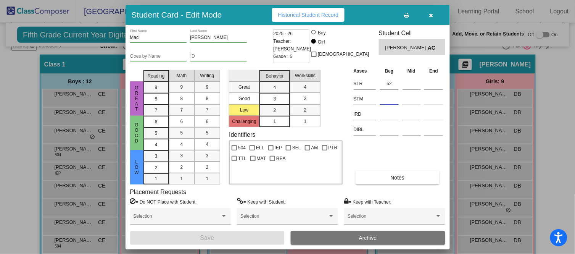
click at [392, 98] on input at bounding box center [389, 98] width 19 height 11
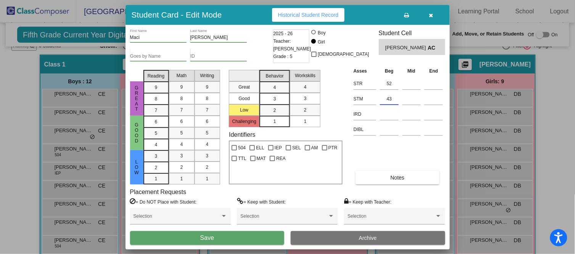
type input "43"
click at [266, 236] on button "Save" at bounding box center [207, 238] width 154 height 14
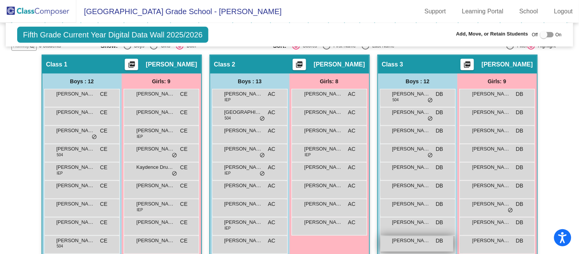
click at [426, 241] on span "[PERSON_NAME] [PERSON_NAME]" at bounding box center [411, 240] width 38 height 8
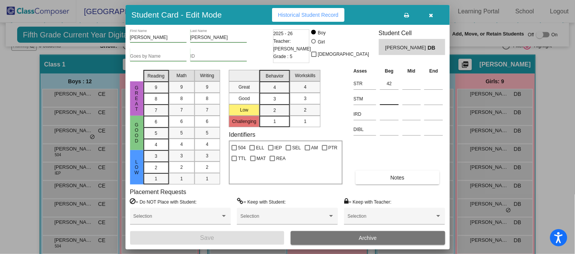
click at [380, 96] on input at bounding box center [389, 98] width 19 height 11
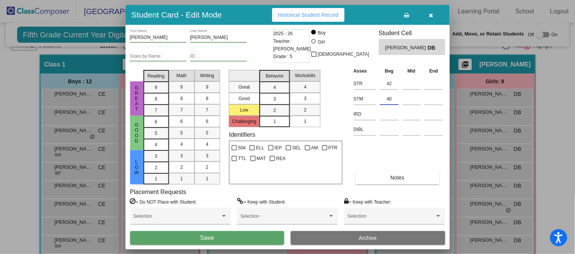
type input "40"
click at [268, 237] on button "Save" at bounding box center [207, 238] width 154 height 14
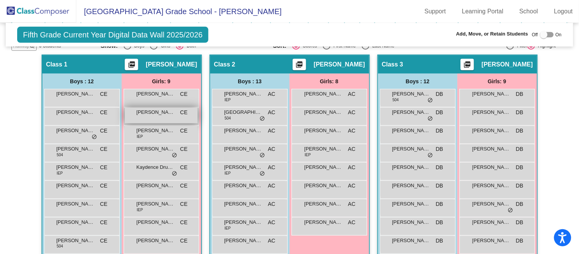
click at [158, 113] on span "[PERSON_NAME]" at bounding box center [156, 112] width 38 height 8
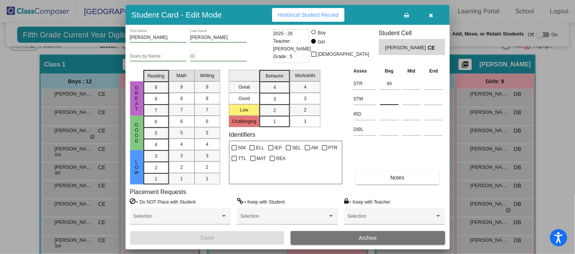
click at [386, 101] on input at bounding box center [389, 98] width 19 height 11
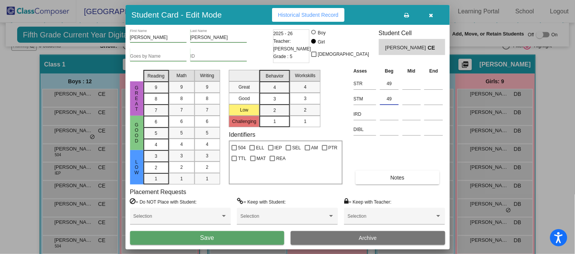
type input "49"
click at [262, 236] on button "Save" at bounding box center [207, 238] width 154 height 14
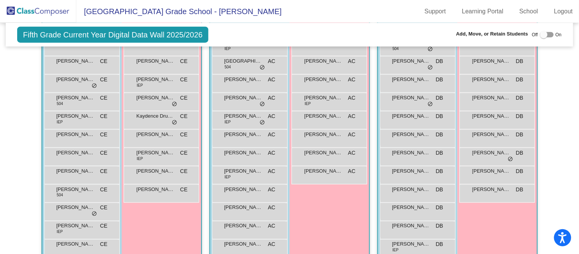
scroll to position [209, 0]
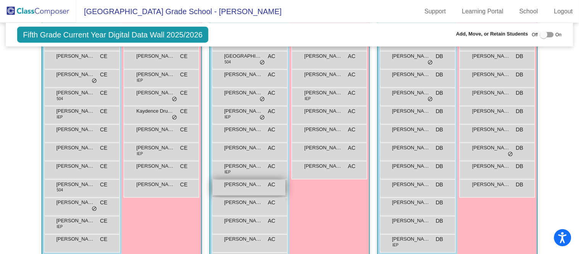
click at [265, 187] on div "[PERSON_NAME] Person AC lock do_not_disturb_alt" at bounding box center [248, 188] width 73 height 16
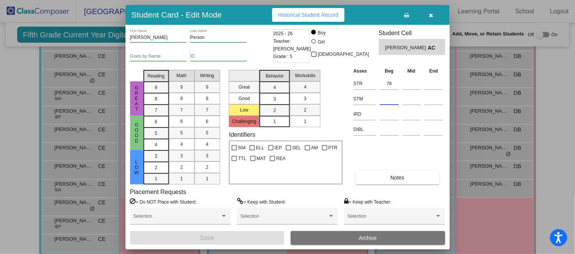
click at [382, 93] on input at bounding box center [389, 98] width 19 height 11
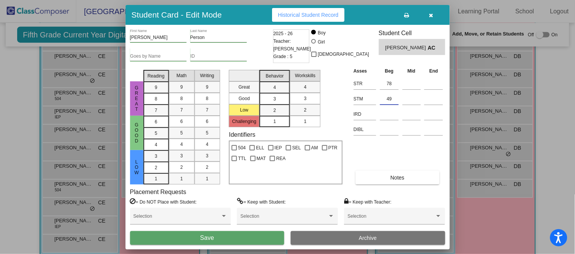
type input "49"
click at [211, 239] on span "Save" at bounding box center [207, 237] width 14 height 6
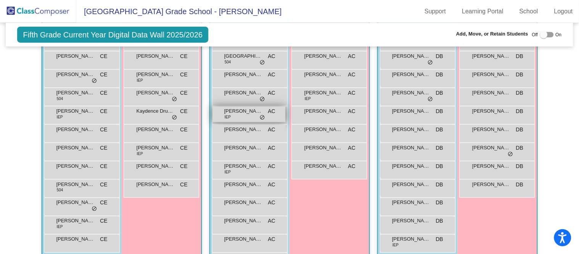
click at [242, 112] on span "[PERSON_NAME]" at bounding box center [243, 111] width 38 height 8
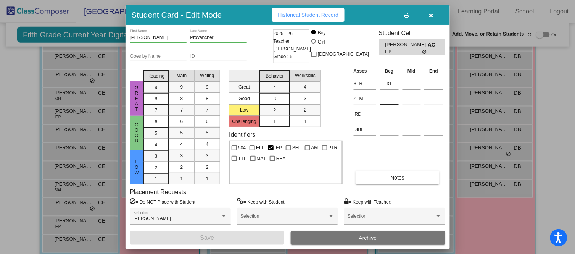
click at [394, 103] on input at bounding box center [389, 98] width 19 height 11
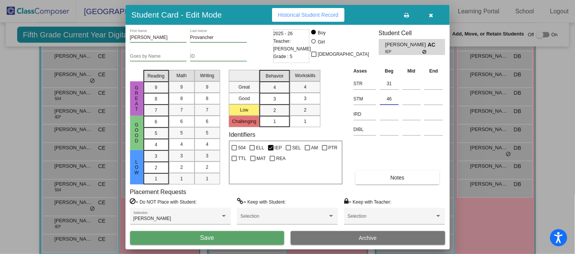
type input "46"
click at [257, 238] on button "Save" at bounding box center [207, 238] width 154 height 14
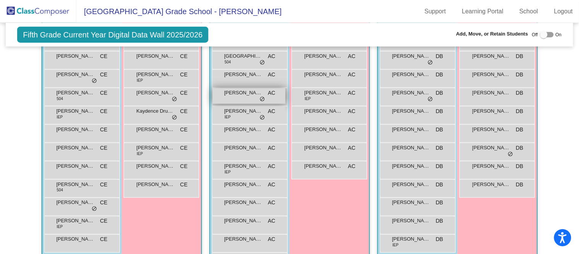
click at [253, 96] on div "[PERSON_NAME] AC lock do_not_disturb_alt" at bounding box center [248, 96] width 73 height 16
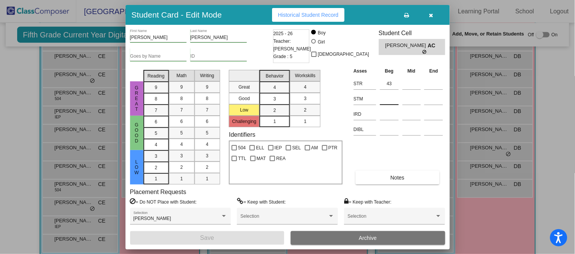
click at [384, 94] on input at bounding box center [389, 98] width 19 height 11
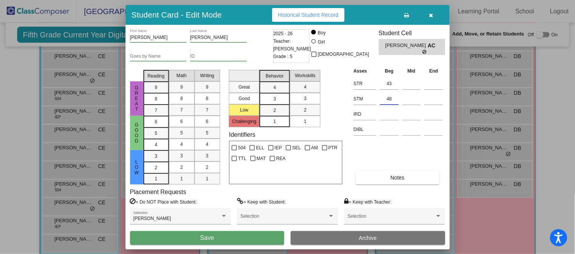
type input "48"
click at [264, 238] on button "Save" at bounding box center [207, 238] width 154 height 14
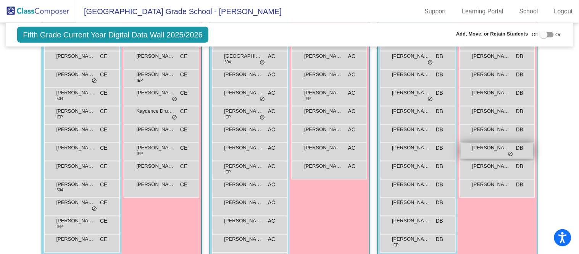
click at [497, 149] on span "[PERSON_NAME]" at bounding box center [491, 148] width 38 height 8
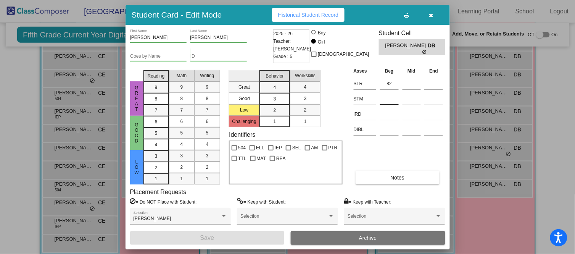
click at [386, 99] on input at bounding box center [389, 98] width 19 height 11
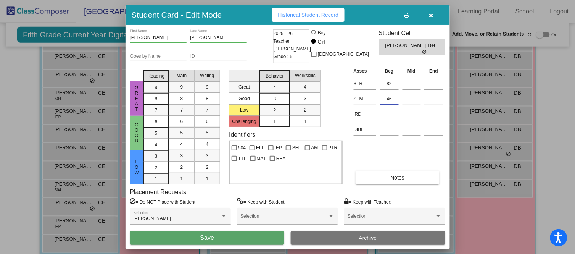
type input "46"
click at [264, 235] on button "Save" at bounding box center [207, 238] width 154 height 14
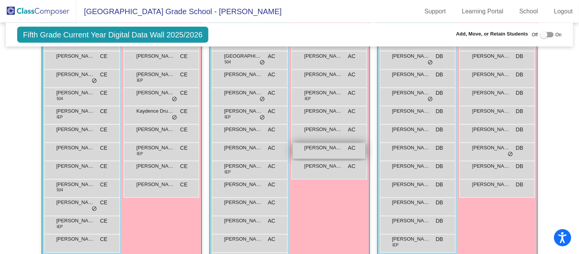
click at [319, 148] on span "[PERSON_NAME]" at bounding box center [323, 148] width 38 height 8
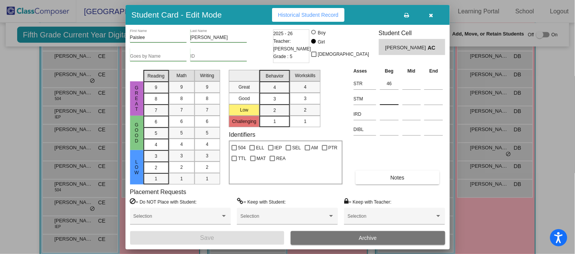
click at [382, 98] on input at bounding box center [389, 98] width 19 height 11
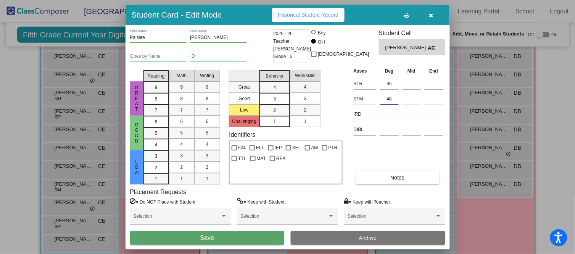
type input "48"
click at [274, 233] on button "Save" at bounding box center [207, 238] width 154 height 14
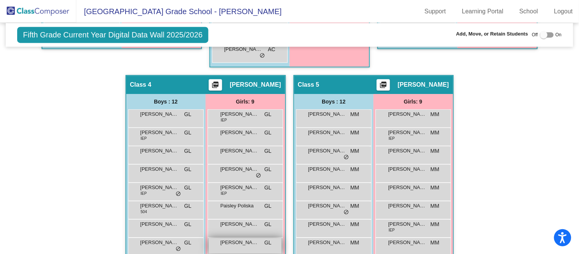
scroll to position [421, 0]
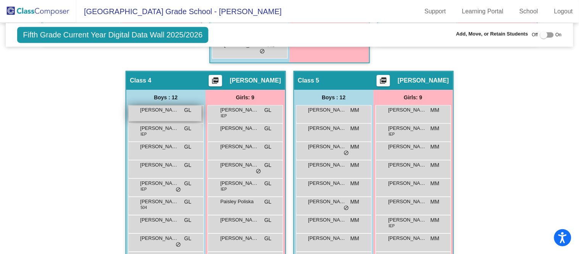
click at [173, 113] on div "[PERSON_NAME] [PERSON_NAME] lock do_not_disturb_alt" at bounding box center [165, 113] width 73 height 16
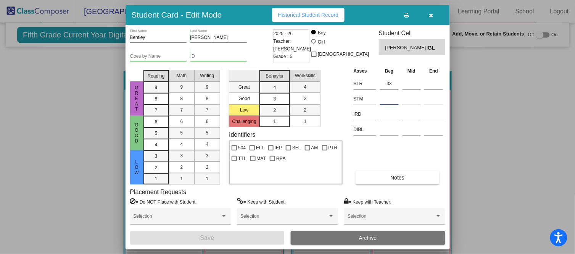
click at [394, 101] on input at bounding box center [389, 98] width 19 height 11
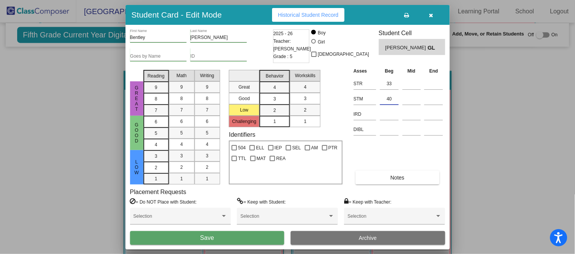
type input "40"
click at [263, 236] on button "Save" at bounding box center [207, 238] width 154 height 14
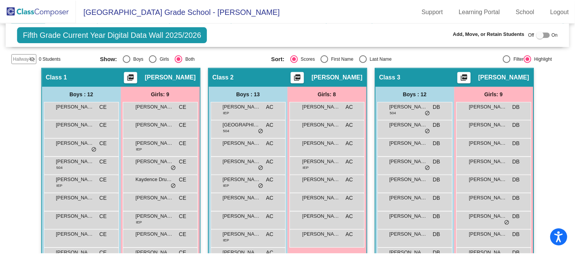
scroll to position [139, 0]
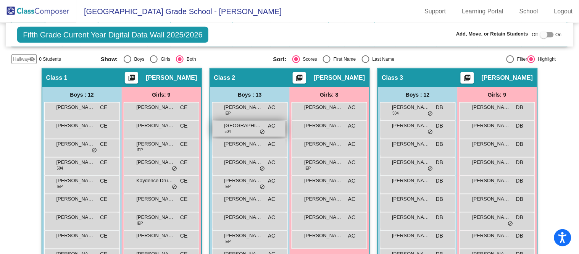
click at [260, 125] on div "[GEOGRAPHIC_DATA] 504 AC lock do_not_disturb_alt" at bounding box center [248, 129] width 73 height 16
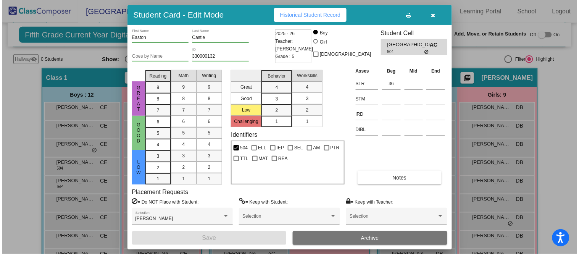
scroll to position [140, 0]
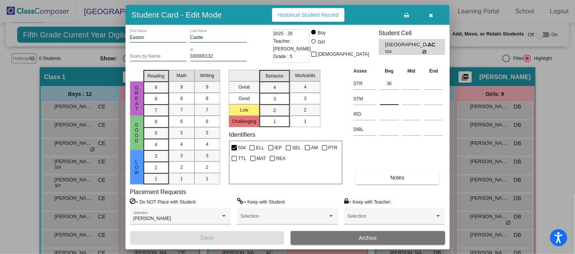
click at [382, 98] on input at bounding box center [389, 98] width 19 height 11
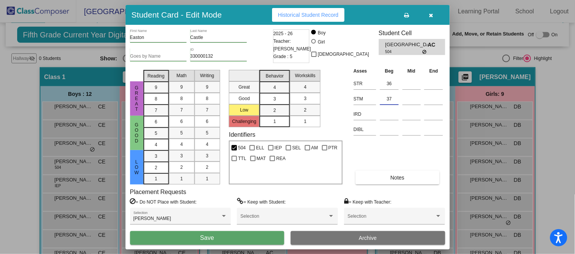
type input "37"
click at [233, 236] on button "Save" at bounding box center [207, 238] width 154 height 14
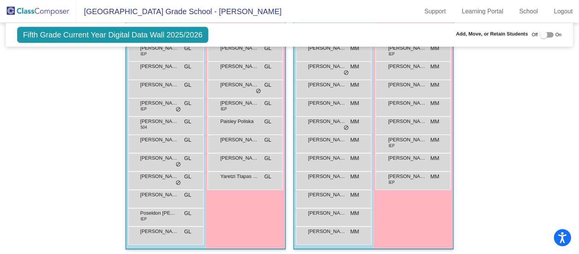
scroll to position [501, 0]
click at [350, 230] on span "MM" at bounding box center [354, 231] width 9 height 8
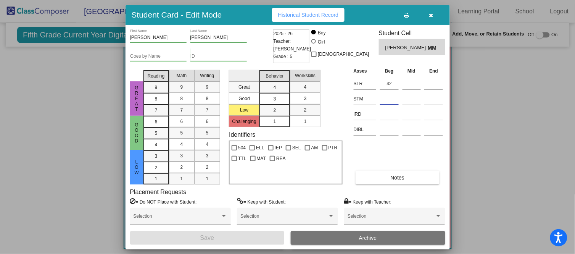
click at [382, 98] on input at bounding box center [389, 98] width 19 height 11
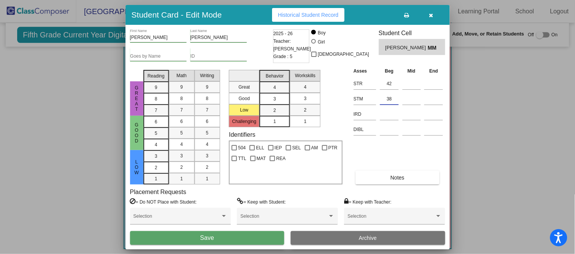
type input "38"
click at [223, 240] on button "Save" at bounding box center [207, 238] width 154 height 14
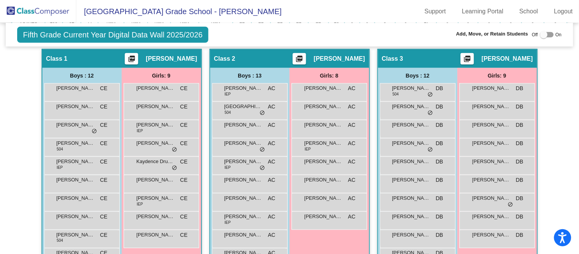
scroll to position [157, 0]
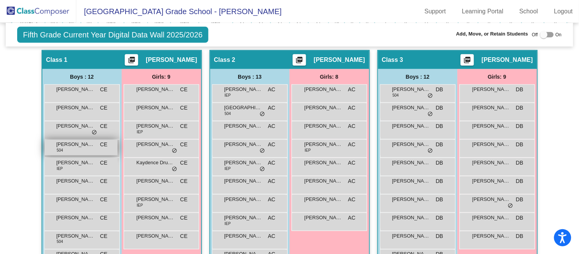
click at [92, 148] on div "[PERSON_NAME] "[PERSON_NAME]" [PERSON_NAME] [DATE] lock do_not_disturb_alt" at bounding box center [81, 148] width 73 height 16
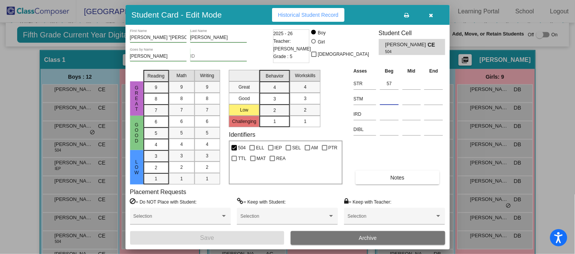
click at [392, 96] on input at bounding box center [389, 98] width 19 height 11
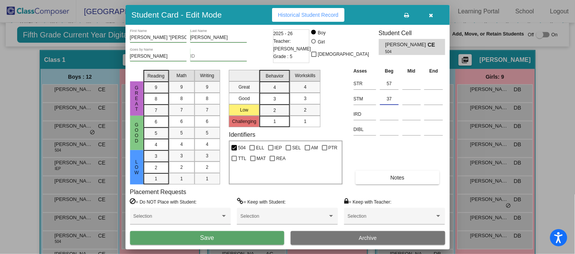
type input "37"
click at [246, 237] on button "Save" at bounding box center [207, 238] width 154 height 14
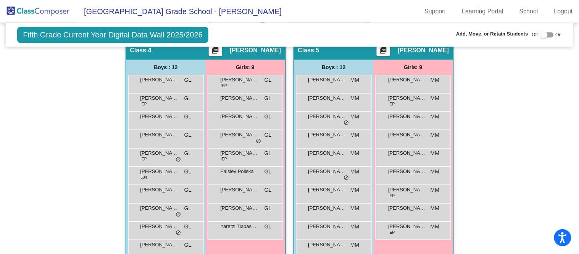
scroll to position [453, 0]
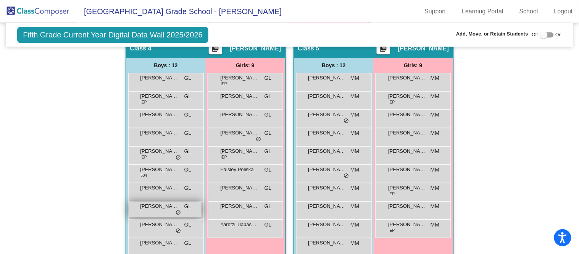
click at [186, 205] on span "GL" at bounding box center [187, 206] width 7 height 8
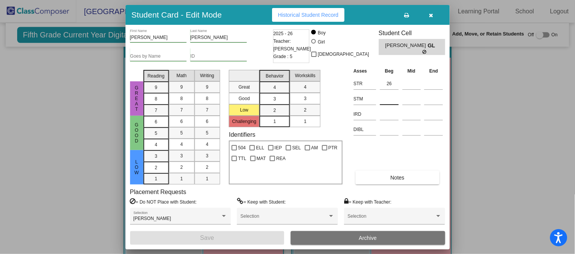
click at [396, 98] on input at bounding box center [389, 98] width 19 height 11
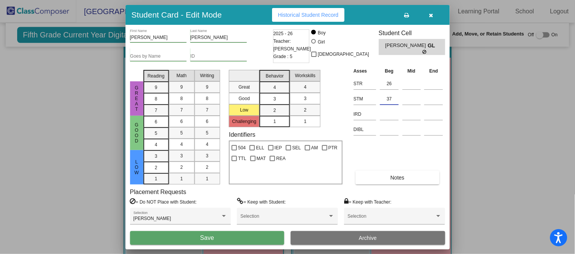
type input "37"
click at [260, 236] on button "Save" at bounding box center [207, 238] width 154 height 14
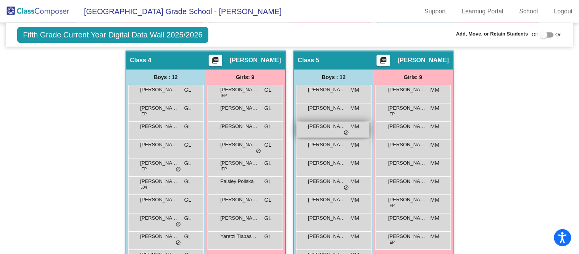
click at [326, 124] on span "[PERSON_NAME]" at bounding box center [327, 126] width 38 height 8
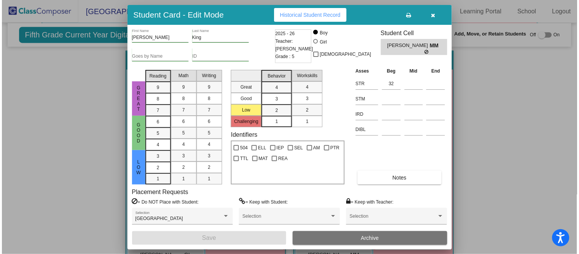
scroll to position [440, 0]
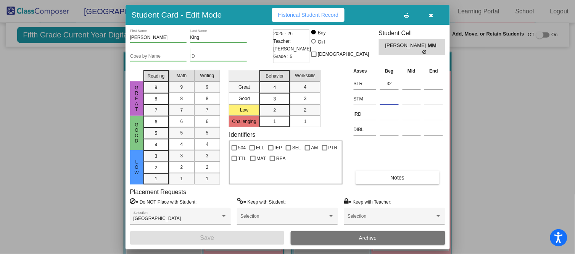
click at [398, 102] on input at bounding box center [389, 98] width 19 height 11
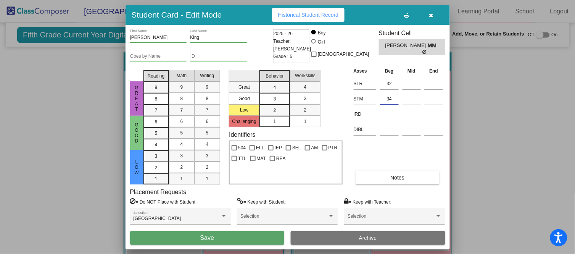
type input "34"
click at [259, 235] on button "Save" at bounding box center [207, 238] width 154 height 14
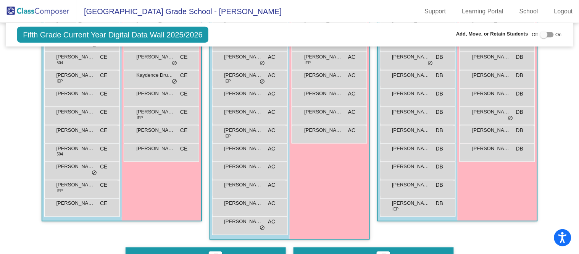
scroll to position [245, 0]
click at [268, 202] on span "AC" at bounding box center [271, 203] width 7 height 8
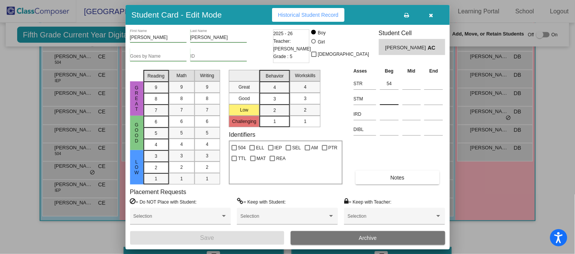
click at [385, 93] on input at bounding box center [389, 98] width 19 height 11
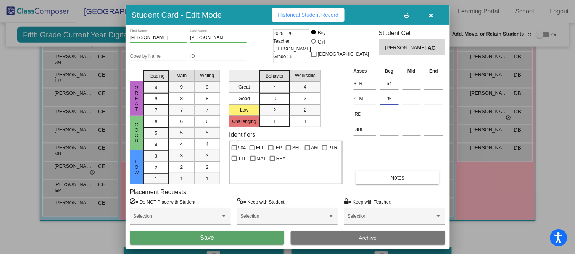
type input "35"
click at [254, 235] on button "Save" at bounding box center [207, 238] width 154 height 14
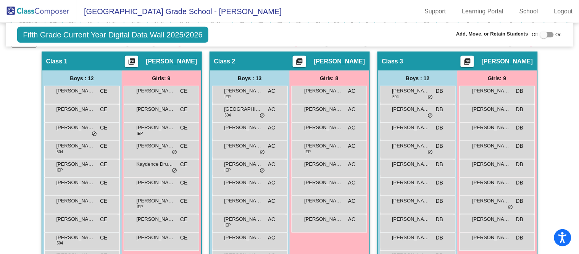
scroll to position [155, 0]
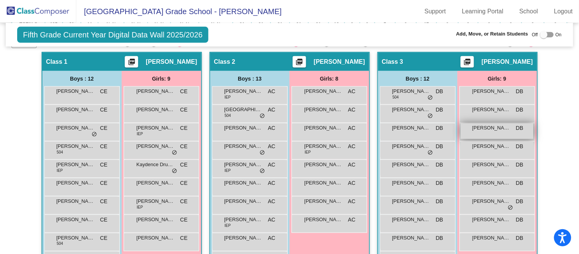
click at [483, 124] on span "[PERSON_NAME]" at bounding box center [491, 128] width 38 height 8
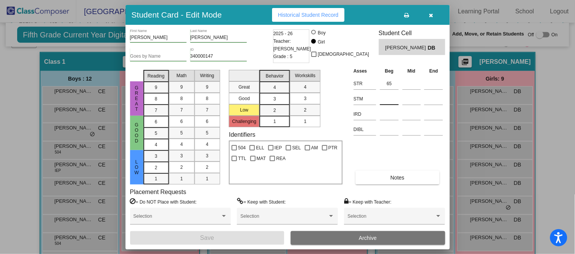
click at [384, 103] on input at bounding box center [389, 98] width 19 height 11
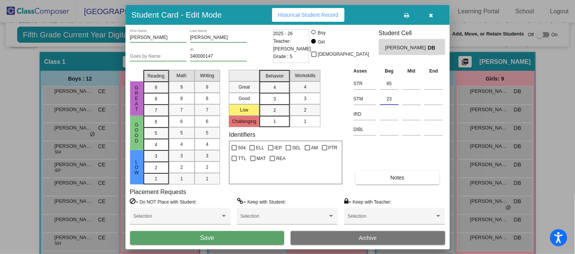
type input "23"
click at [253, 236] on button "Save" at bounding box center [207, 238] width 154 height 14
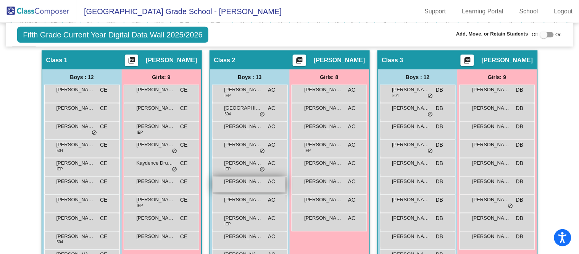
scroll to position [156, 0]
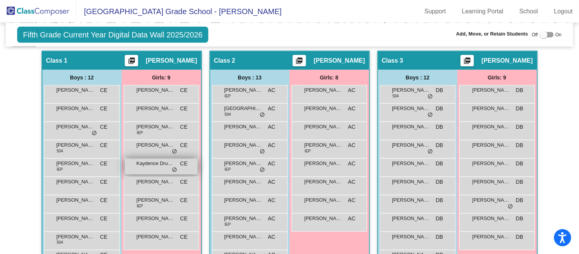
click at [182, 166] on div "Kaydence Drummer CE lock do_not_disturb_alt" at bounding box center [161, 167] width 73 height 16
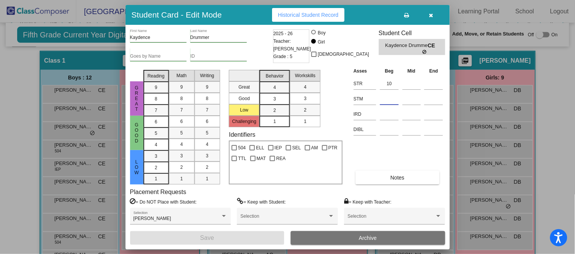
click at [388, 99] on input at bounding box center [389, 98] width 19 height 11
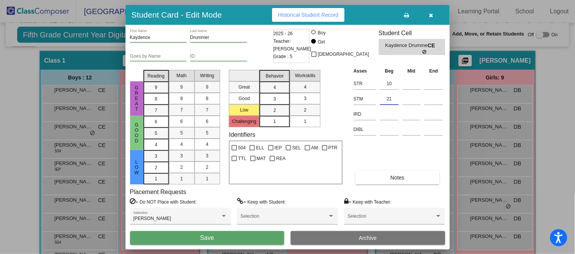
type input "21"
click at [229, 240] on button "Save" at bounding box center [207, 238] width 154 height 14
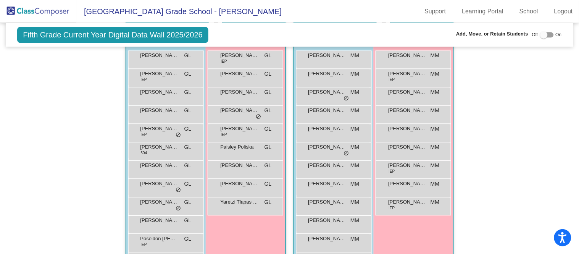
scroll to position [475, 0]
click at [236, 125] on span "[PERSON_NAME]" at bounding box center [239, 129] width 38 height 8
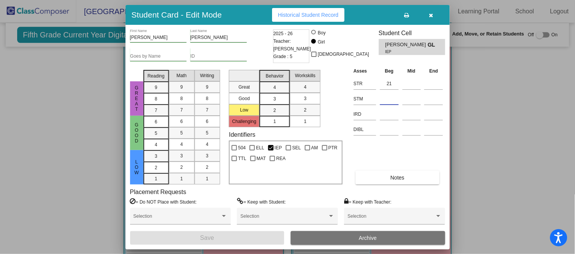
click at [395, 100] on input at bounding box center [389, 98] width 19 height 11
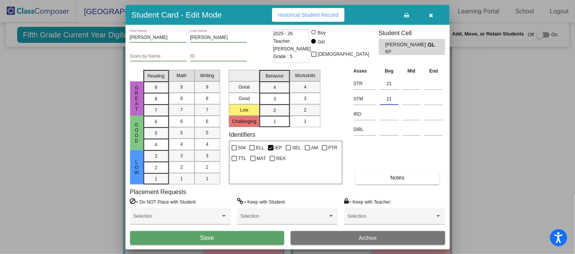
type input "21"
click at [256, 236] on button "Save" at bounding box center [207, 238] width 154 height 14
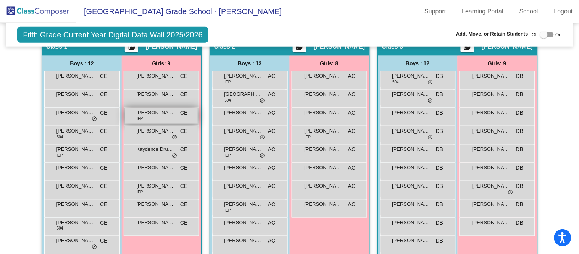
click at [160, 117] on div "[PERSON_NAME] IEP CE lock do_not_disturb_alt" at bounding box center [161, 116] width 73 height 16
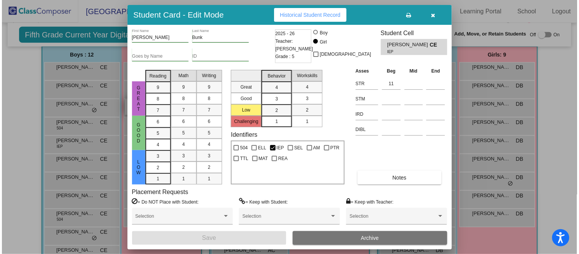
scroll to position [180, 0]
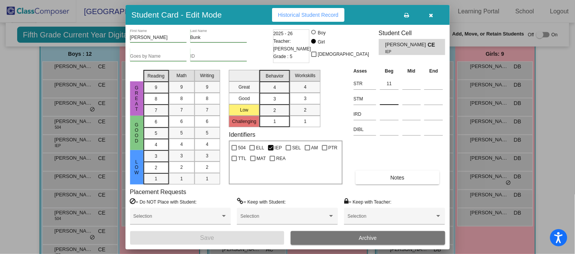
click at [388, 95] on input at bounding box center [389, 98] width 19 height 11
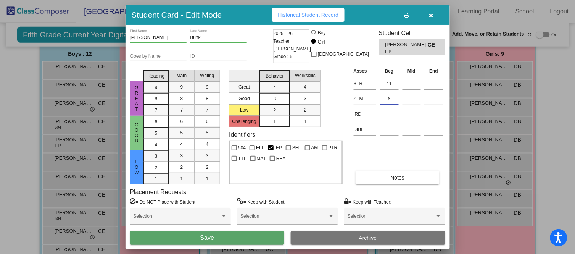
type input "6"
click at [227, 234] on button "Save" at bounding box center [207, 238] width 154 height 14
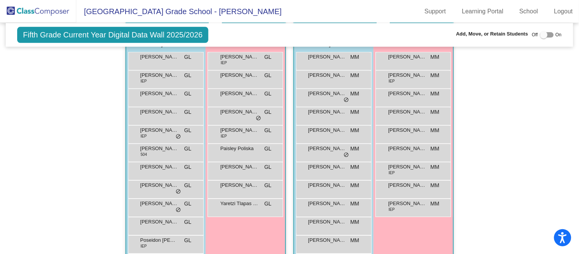
scroll to position [501, 0]
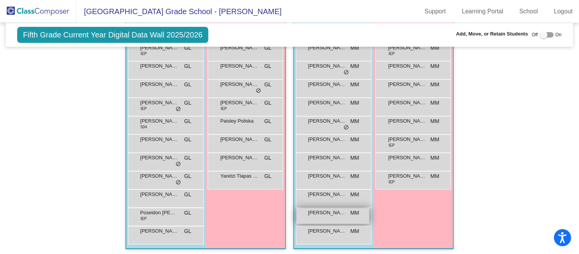
click at [328, 210] on span "[PERSON_NAME]" at bounding box center [327, 213] width 38 height 8
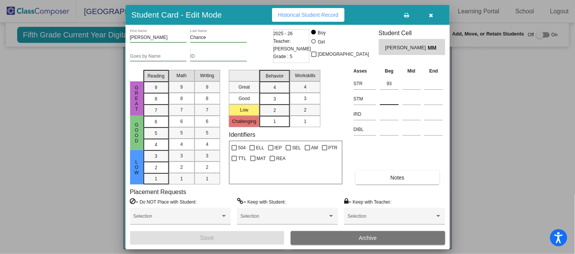
click at [392, 99] on input at bounding box center [389, 98] width 19 height 11
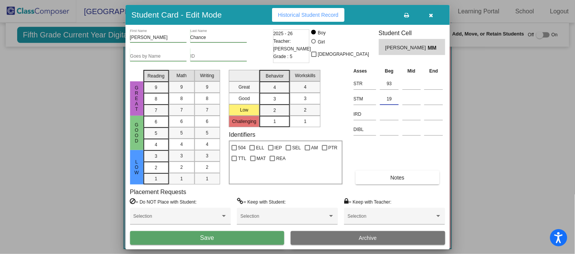
type input "19"
click at [241, 235] on button "Save" at bounding box center [207, 238] width 154 height 14
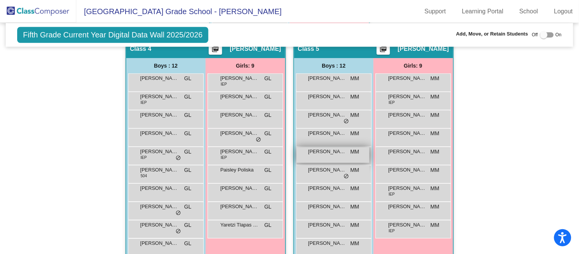
scroll to position [456, 0]
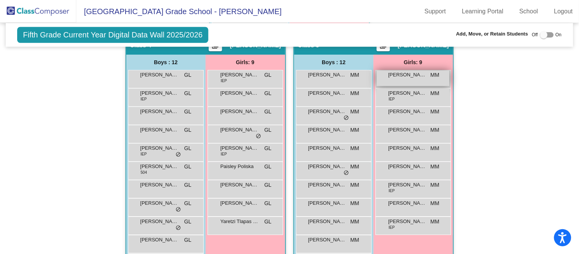
click at [427, 72] on div "[PERSON_NAME] MM lock do_not_disturb_alt" at bounding box center [412, 78] width 73 height 16
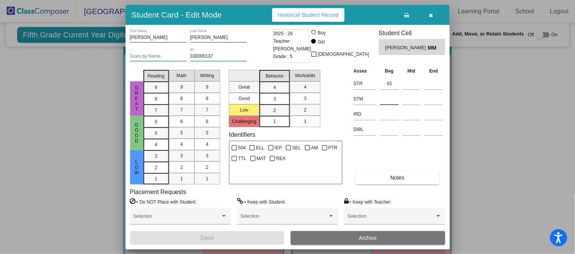
click at [385, 95] on input at bounding box center [389, 98] width 19 height 11
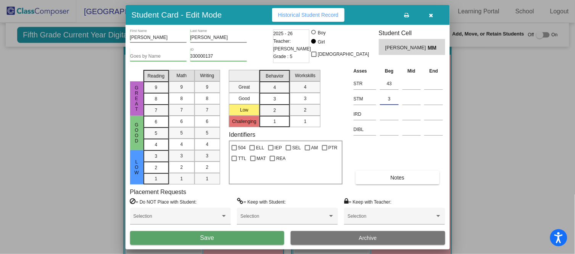
type input "3"
click at [249, 237] on button "Save" at bounding box center [207, 238] width 154 height 14
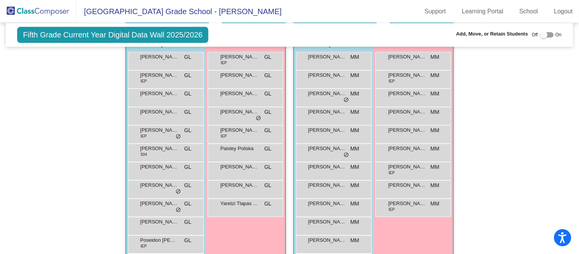
scroll to position [474, 0]
click at [67, 203] on div "Hallway - Hallway Class picture_as_pdf Add Student First Name Last Name Student…" at bounding box center [288, 8] width 555 height 551
click at [170, 77] on span "[PERSON_NAME] "CJ" [PERSON_NAME]" at bounding box center [159, 76] width 38 height 8
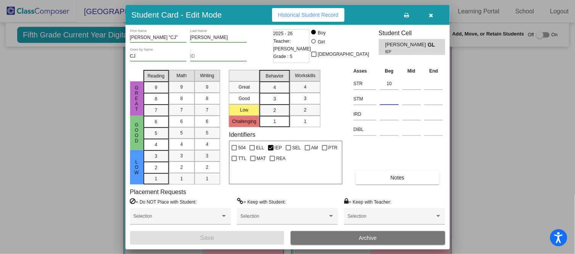
click at [389, 94] on input at bounding box center [389, 98] width 19 height 11
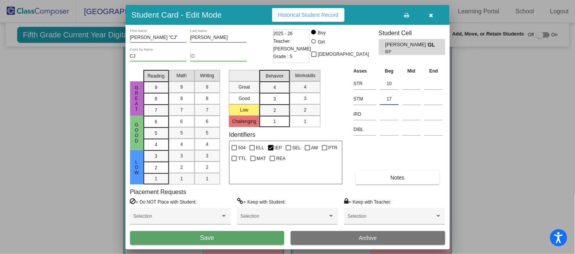
type input "17"
click at [231, 236] on button "Save" at bounding box center [207, 238] width 154 height 14
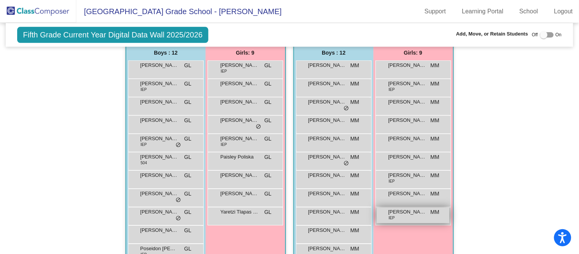
scroll to position [466, 0]
click at [409, 215] on div "[PERSON_NAME] ([PERSON_NAME]) [PERSON_NAME] IEP MM lock do_not_disturb_alt" at bounding box center [412, 215] width 73 height 16
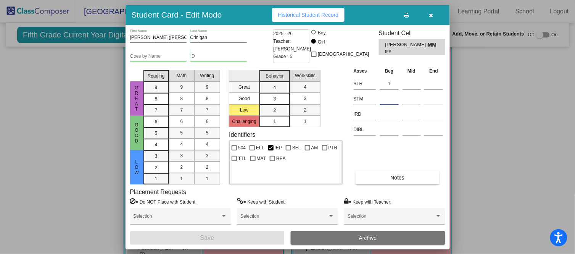
click at [395, 101] on input at bounding box center [389, 98] width 19 height 11
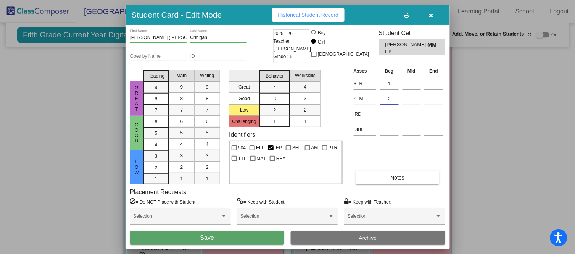
type input "2"
click at [236, 236] on button "Save" at bounding box center [207, 238] width 154 height 14
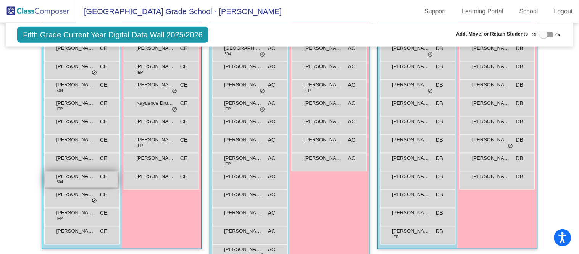
scroll to position [223, 0]
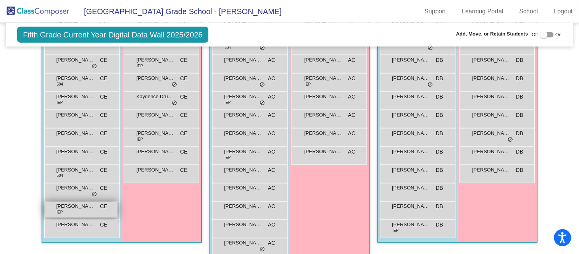
click at [84, 204] on span "[PERSON_NAME]" at bounding box center [75, 207] width 38 height 8
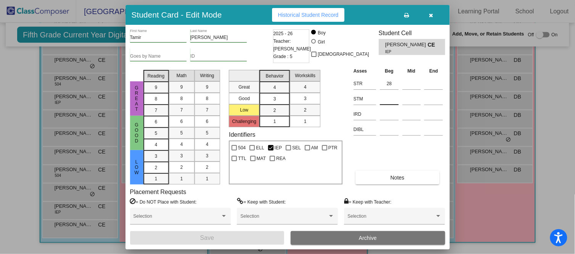
click at [395, 100] on input at bounding box center [389, 98] width 19 height 11
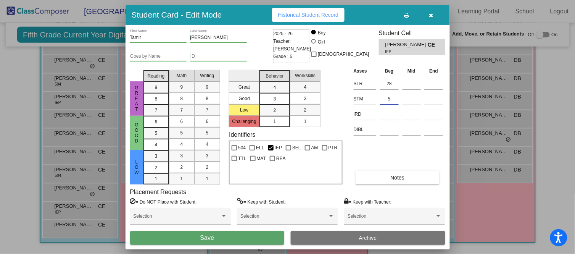
type input "5"
click at [255, 236] on button "Save" at bounding box center [207, 238] width 154 height 14
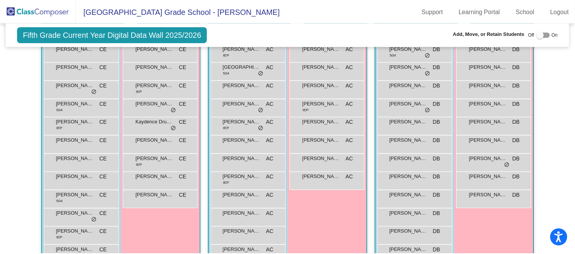
scroll to position [197, 0]
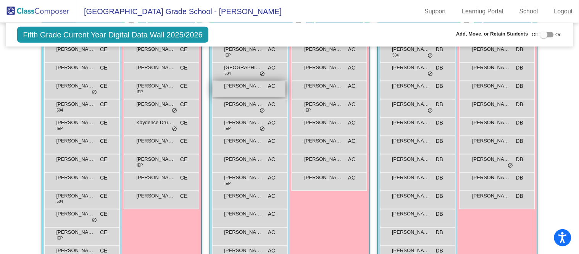
click at [249, 85] on span "[PERSON_NAME] Files" at bounding box center [243, 86] width 38 height 8
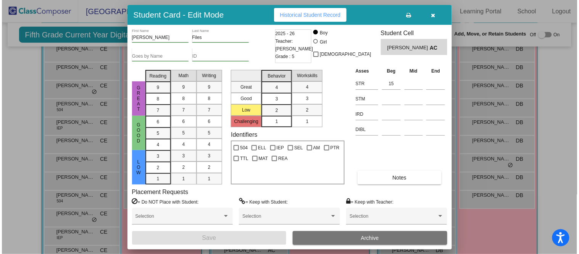
scroll to position [199, 0]
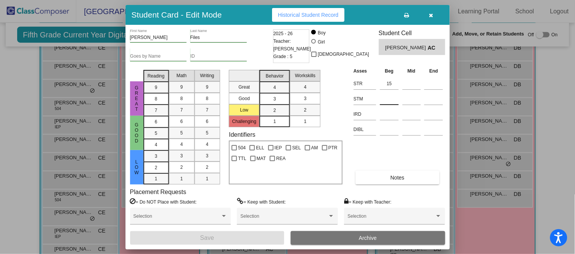
click at [392, 91] on div at bounding box center [389, 97] width 19 height 14
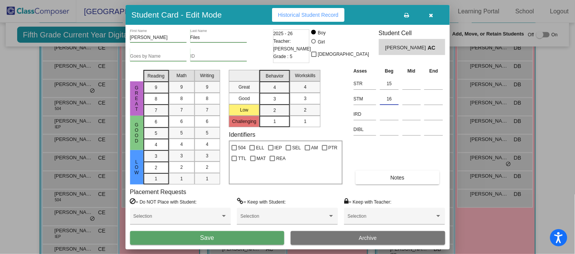
type input "16"
click at [265, 236] on button "Save" at bounding box center [207, 238] width 154 height 14
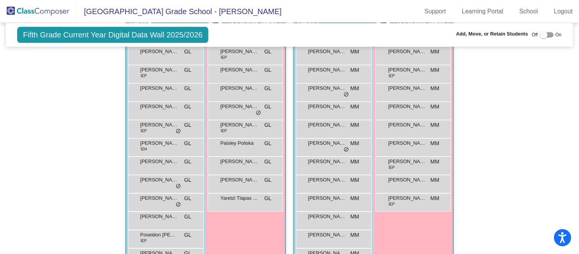
scroll to position [481, 0]
click at [410, 67] on span "[PERSON_NAME]" at bounding box center [407, 69] width 38 height 8
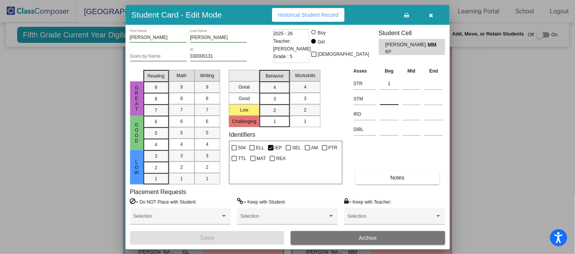
click at [391, 93] on input at bounding box center [389, 98] width 19 height 11
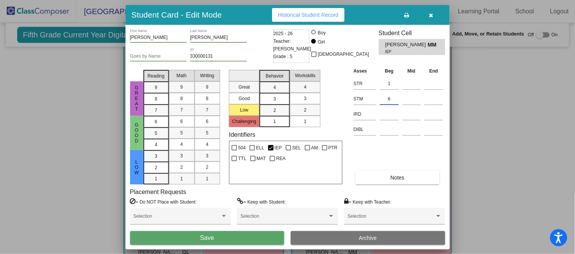
type input "6"
click at [260, 238] on button "Save" at bounding box center [207, 238] width 154 height 14
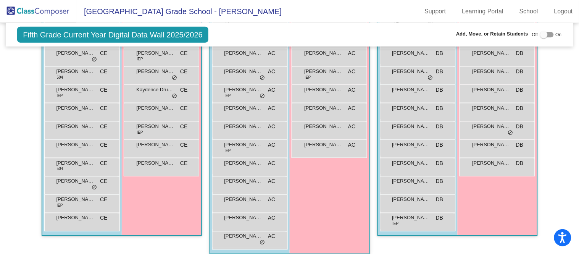
scroll to position [227, 0]
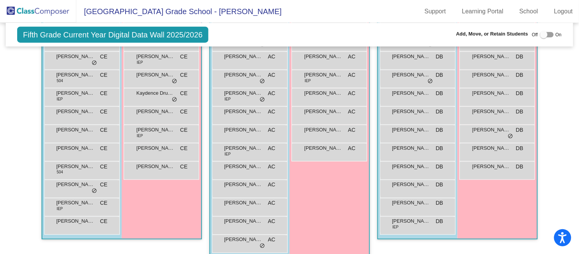
click at [0, 247] on mat-sidenav-content "Fifth Grade Current Year Digital Data Wall 2025/2026 Add, Move, or Retain Stude…" at bounding box center [289, 138] width 579 height 231
click at [0, 248] on mat-sidenav-content "Fifth Grade Current Year Digital Data Wall 2025/2026 Add, Move, or Retain Stude…" at bounding box center [289, 138] width 579 height 231
click at [0, 249] on mat-sidenav-content "Fifth Grade Current Year Digital Data Wall 2025/2026 Add, Move, or Retain Stude…" at bounding box center [289, 138] width 579 height 231
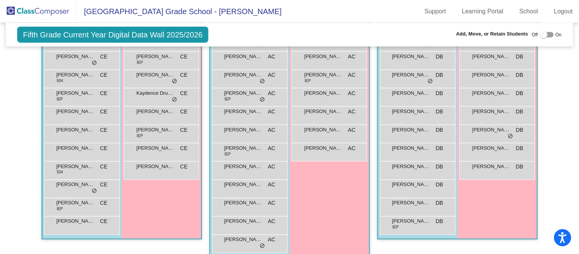
click at [0, 249] on mat-sidenav-content "Fifth Grade Current Year Digital Data Wall 2025/2026 Add, Move, or Retain Stude…" at bounding box center [289, 138] width 579 height 231
click at [473, 174] on div "[PERSON_NAME] DB lock do_not_disturb_alt" at bounding box center [496, 170] width 73 height 16
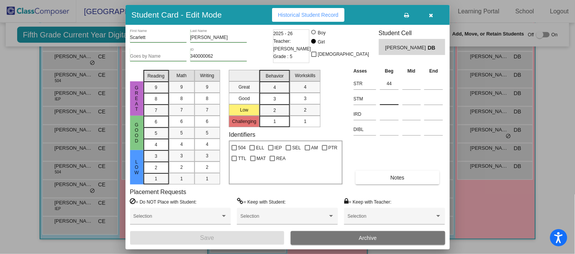
click at [392, 94] on input at bounding box center [389, 98] width 19 height 11
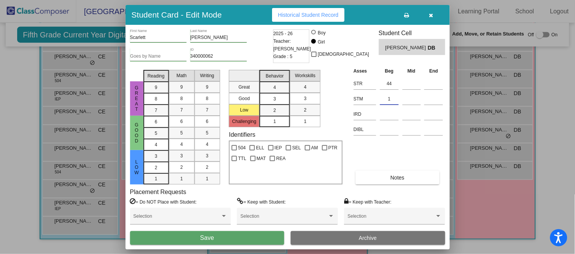
type input "1"
click at [254, 238] on button "Save" at bounding box center [207, 238] width 154 height 14
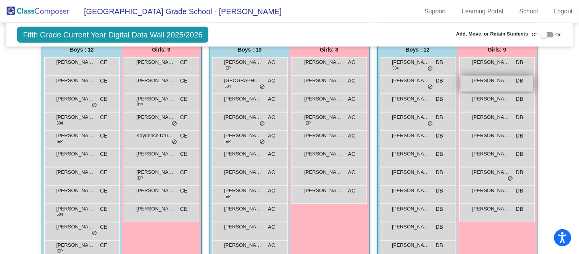
click at [497, 83] on div "[PERSON_NAME] DB lock do_not_disturb_alt" at bounding box center [496, 84] width 73 height 16
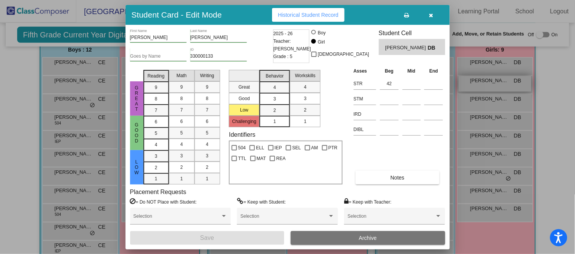
scroll to position [184, 0]
click at [393, 97] on input at bounding box center [389, 98] width 19 height 11
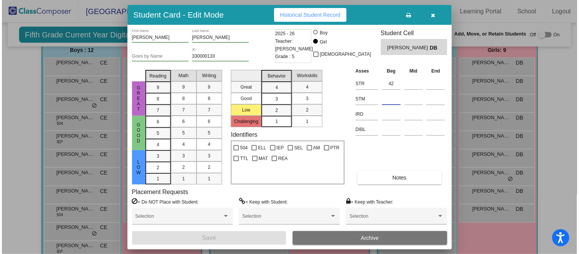
scroll to position [185, 0]
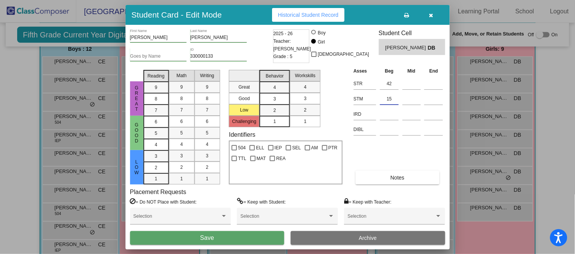
type input "15"
click at [250, 233] on button "Save" at bounding box center [207, 238] width 154 height 14
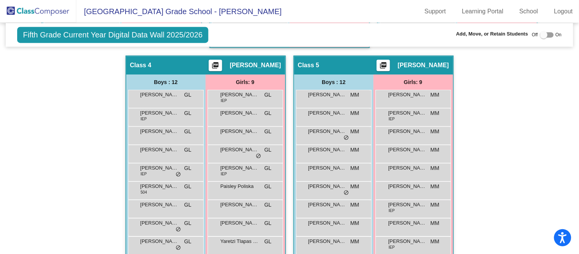
scroll to position [439, 0]
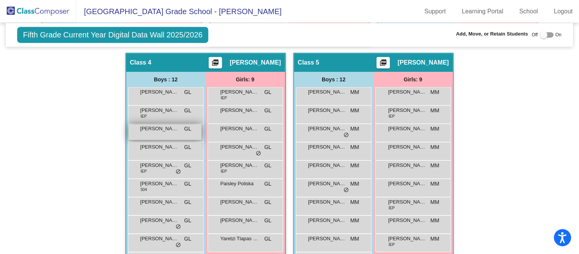
click at [163, 132] on div "[PERSON_NAME] [PERSON_NAME] lock do_not_disturb_alt" at bounding box center [165, 132] width 73 height 16
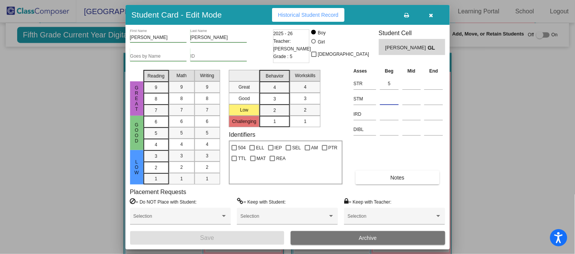
click at [387, 98] on input at bounding box center [389, 98] width 19 height 11
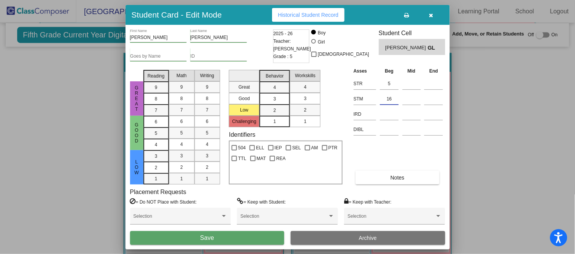
type input "16"
click at [245, 237] on button "Save" at bounding box center [207, 238] width 154 height 14
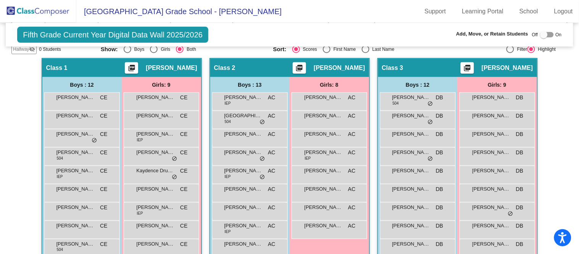
scroll to position [148, 0]
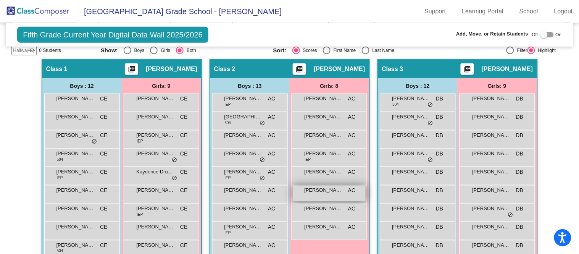
click at [330, 193] on div "[PERSON_NAME] AC lock do_not_disturb_alt" at bounding box center [329, 193] width 73 height 16
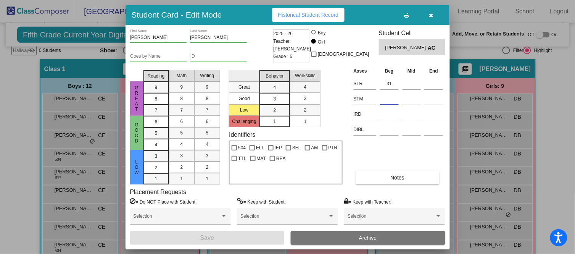
click at [391, 99] on input at bounding box center [389, 98] width 19 height 11
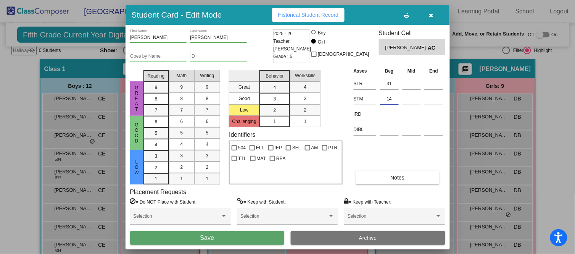
type input "14"
click at [251, 239] on button "Save" at bounding box center [207, 238] width 154 height 14
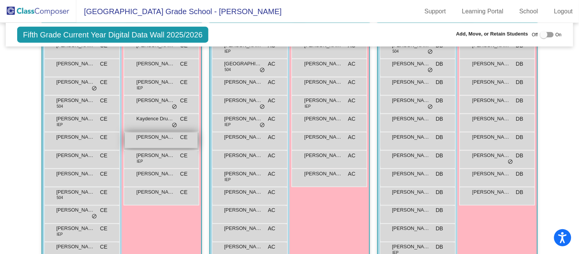
scroll to position [203, 0]
click at [155, 143] on div "[PERSON_NAME] [PERSON_NAME] lock do_not_disturb_alt" at bounding box center [161, 139] width 73 height 16
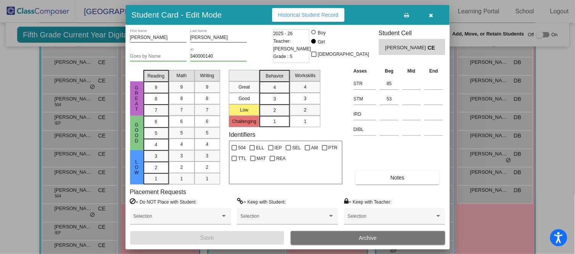
click at [428, 17] on button "button" at bounding box center [431, 15] width 24 height 14
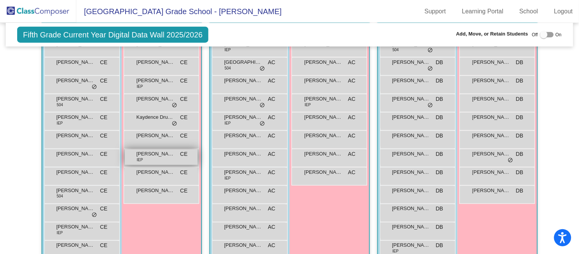
click at [161, 156] on div "[PERSON_NAME] IEP CE lock do_not_disturb_alt" at bounding box center [161, 157] width 73 height 16
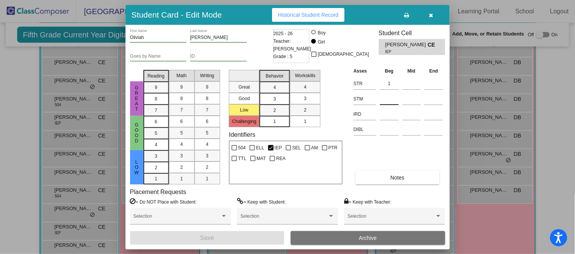
click at [394, 100] on input at bounding box center [389, 98] width 19 height 11
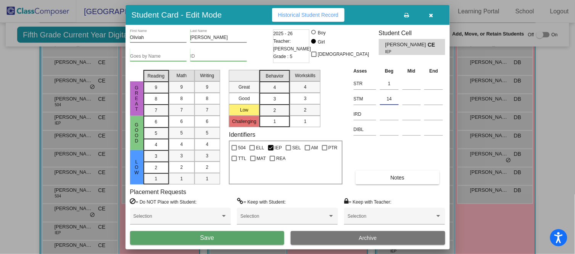
type input "14"
click at [248, 239] on button "Save" at bounding box center [207, 238] width 154 height 14
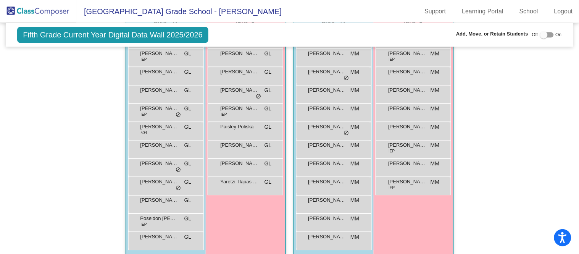
scroll to position [499, 0]
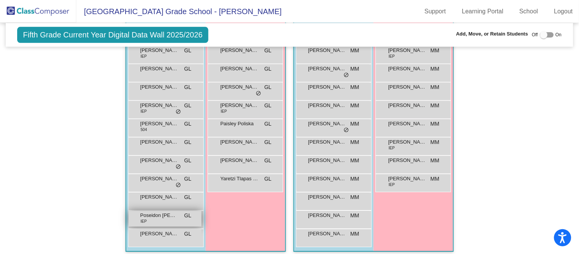
click at [184, 214] on span "GL" at bounding box center [187, 215] width 7 height 8
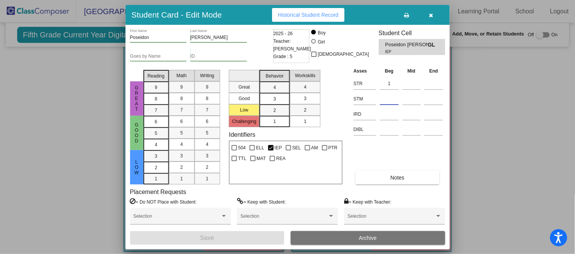
click at [391, 99] on input at bounding box center [389, 98] width 19 height 11
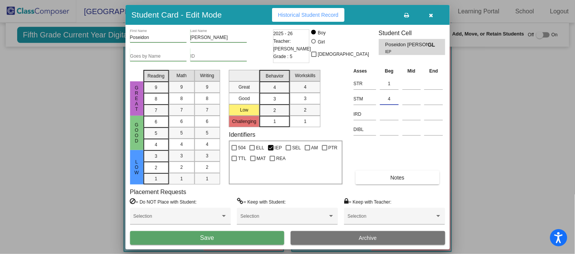
type input "4"
click at [260, 235] on button "Save" at bounding box center [207, 238] width 154 height 14
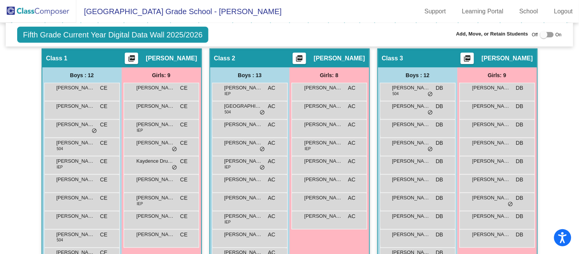
scroll to position [156, 0]
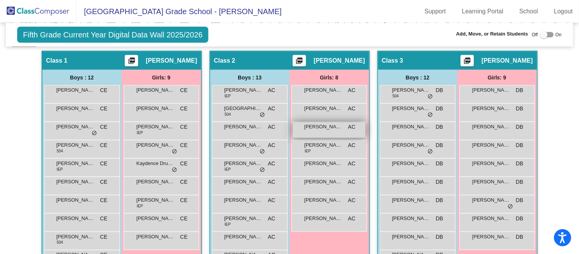
click at [336, 125] on span "[PERSON_NAME]" at bounding box center [323, 127] width 38 height 8
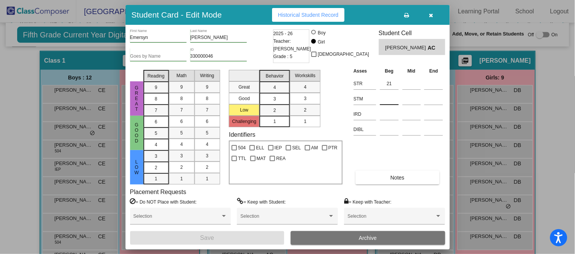
click at [380, 100] on input at bounding box center [389, 98] width 19 height 11
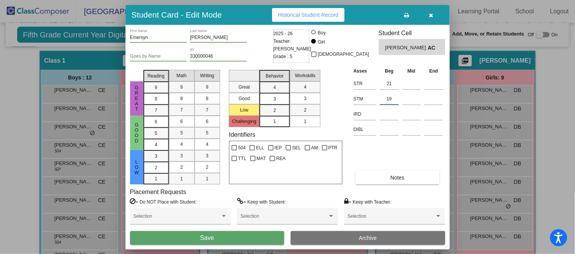
type input "19"
click at [229, 239] on button "Save" at bounding box center [207, 238] width 154 height 14
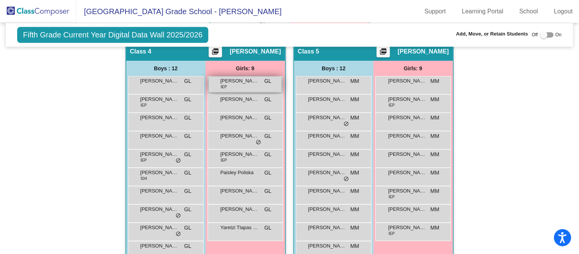
scroll to position [449, 0]
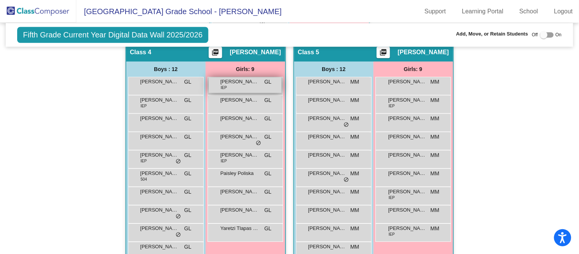
click at [253, 80] on span "[PERSON_NAME]" at bounding box center [239, 82] width 38 height 8
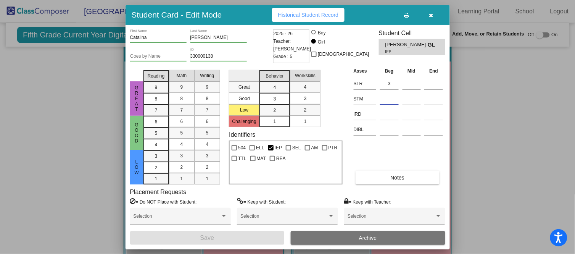
click at [395, 95] on input at bounding box center [389, 98] width 19 height 11
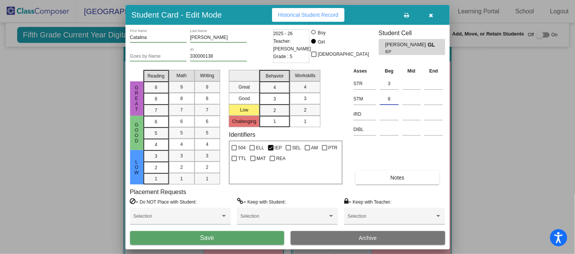
type input "8"
click at [238, 238] on button "Save" at bounding box center [207, 238] width 154 height 14
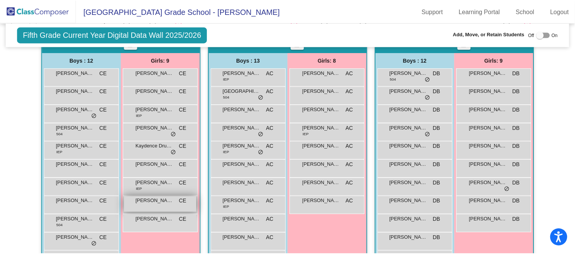
scroll to position [173, 0]
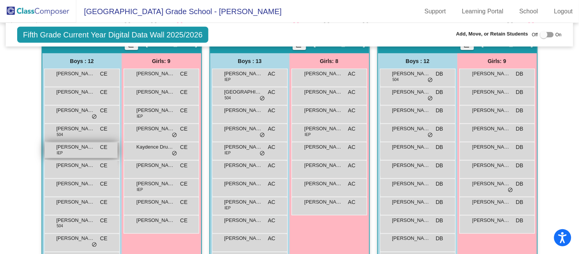
click at [70, 151] on div "[PERSON_NAME] IEP CE lock do_not_disturb_alt" at bounding box center [81, 150] width 73 height 16
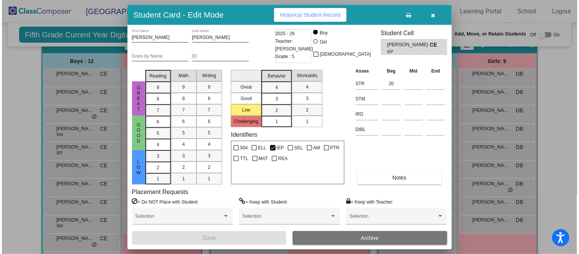
scroll to position [172, 0]
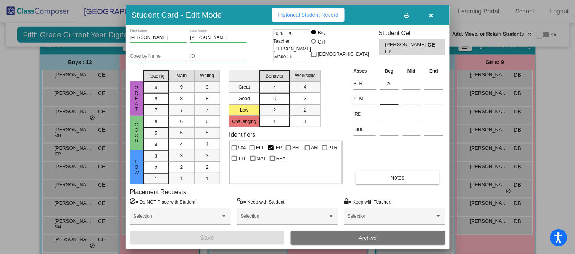
click at [393, 95] on input at bounding box center [389, 98] width 19 height 11
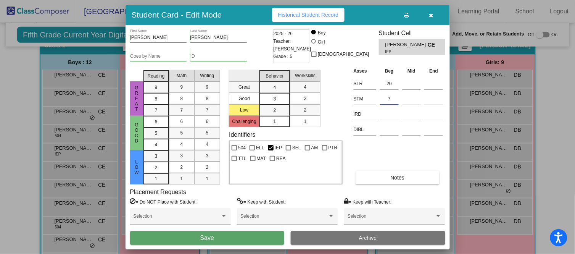
type input "7"
click at [264, 233] on button "Save" at bounding box center [207, 238] width 154 height 14
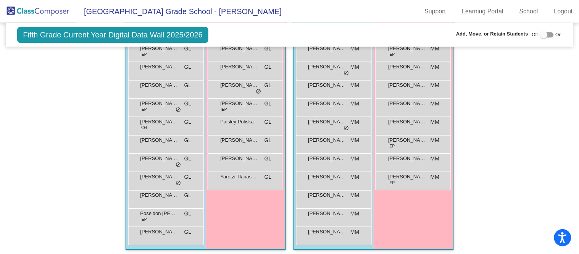
scroll to position [501, 0]
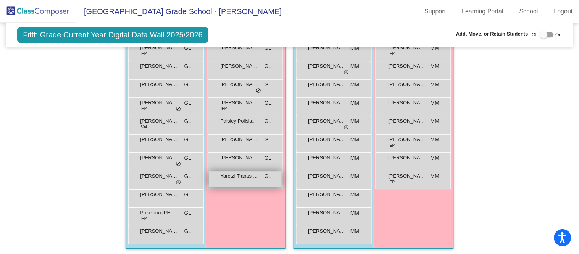
click at [259, 178] on div "Yaretzi Tlapas [PERSON_NAME] lock do_not_disturb_alt" at bounding box center [245, 179] width 73 height 16
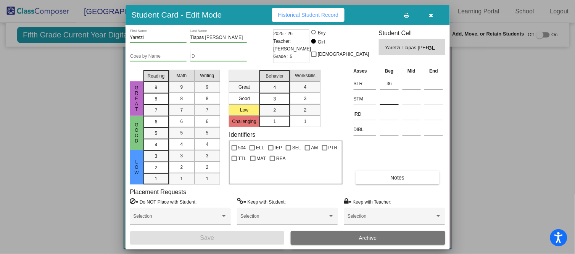
click at [393, 98] on input at bounding box center [389, 98] width 19 height 11
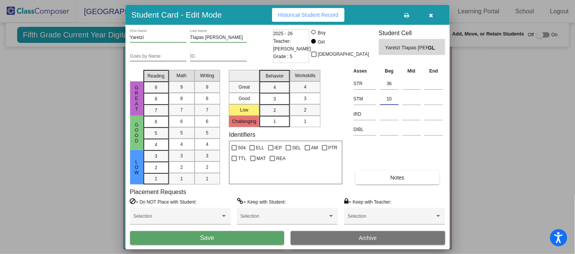
type input "10"
click at [243, 235] on button "Save" at bounding box center [207, 238] width 154 height 14
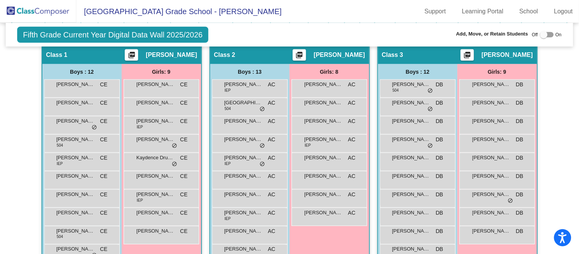
scroll to position [161, 0]
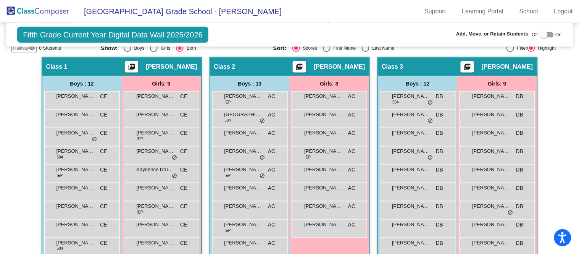
scroll to position [146, 0]
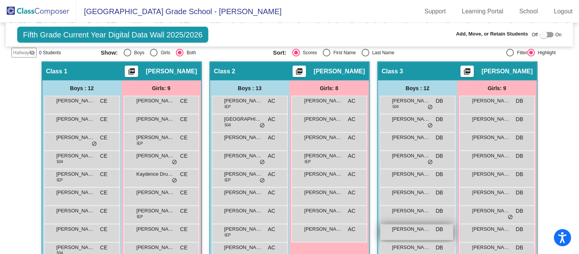
click at [401, 231] on span "[PERSON_NAME]" at bounding box center [411, 229] width 38 height 8
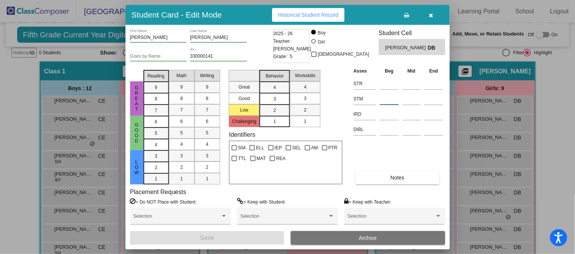
click at [391, 97] on input at bounding box center [389, 98] width 19 height 11
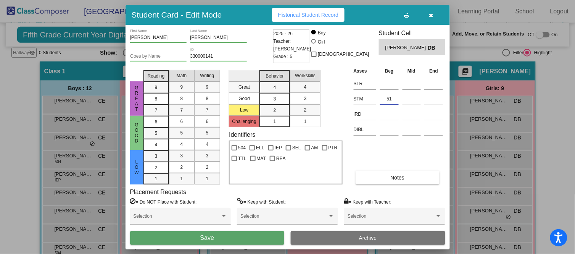
type input "51"
click at [263, 237] on button "Save" at bounding box center [207, 238] width 154 height 14
